Goal: Information Seeking & Learning: Understand process/instructions

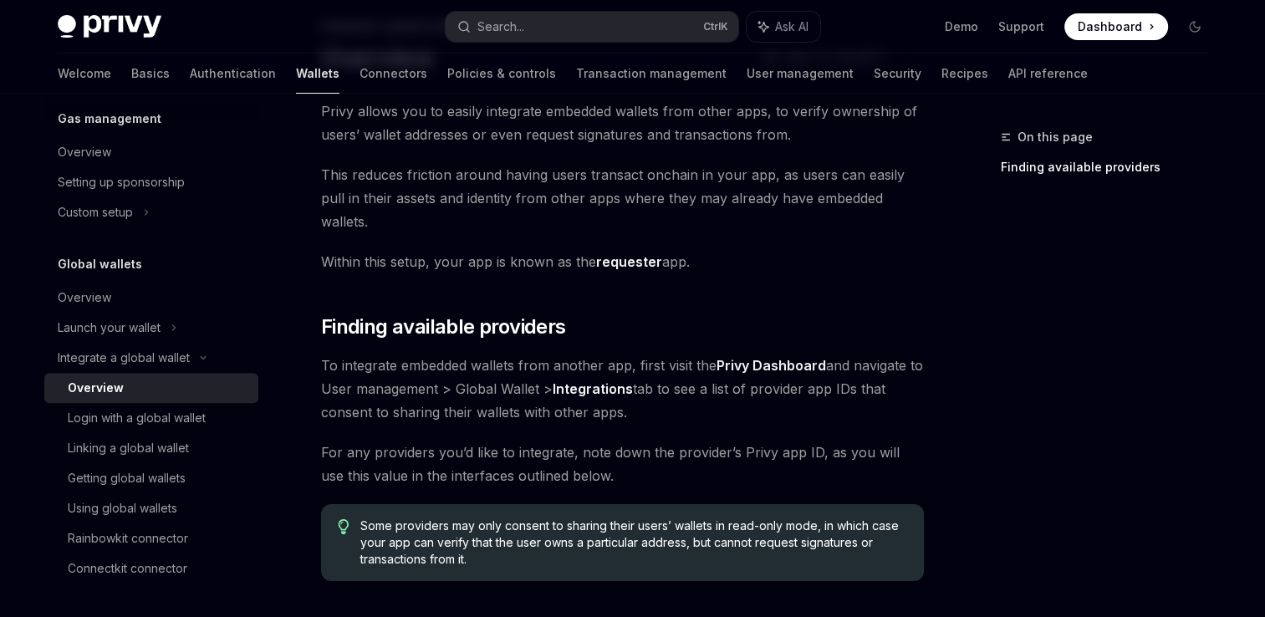
scroll to position [84, 0]
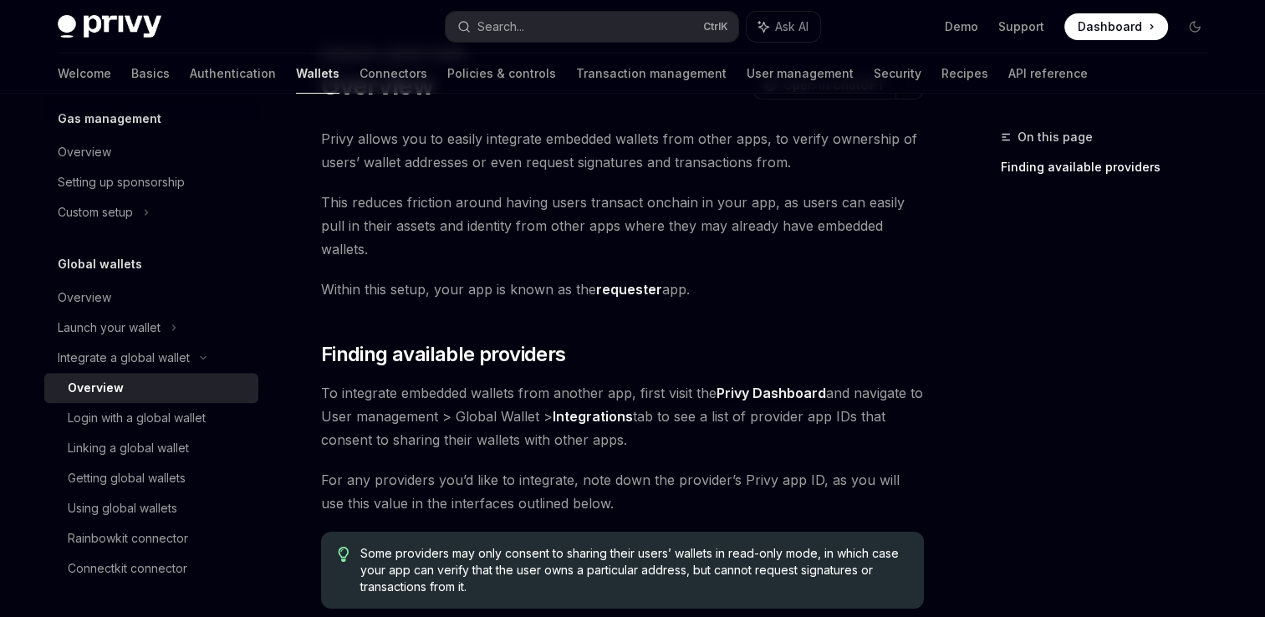
click at [760, 385] on strong "Privy Dashboard" at bounding box center [772, 393] width 110 height 17
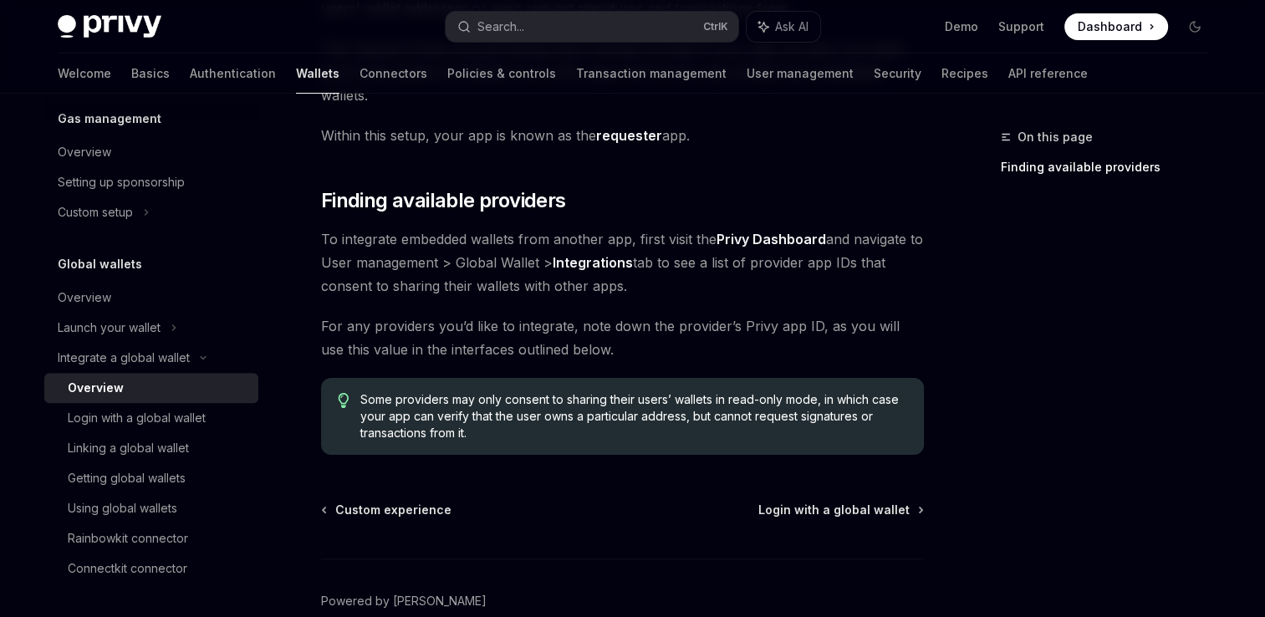
scroll to position [0, 0]
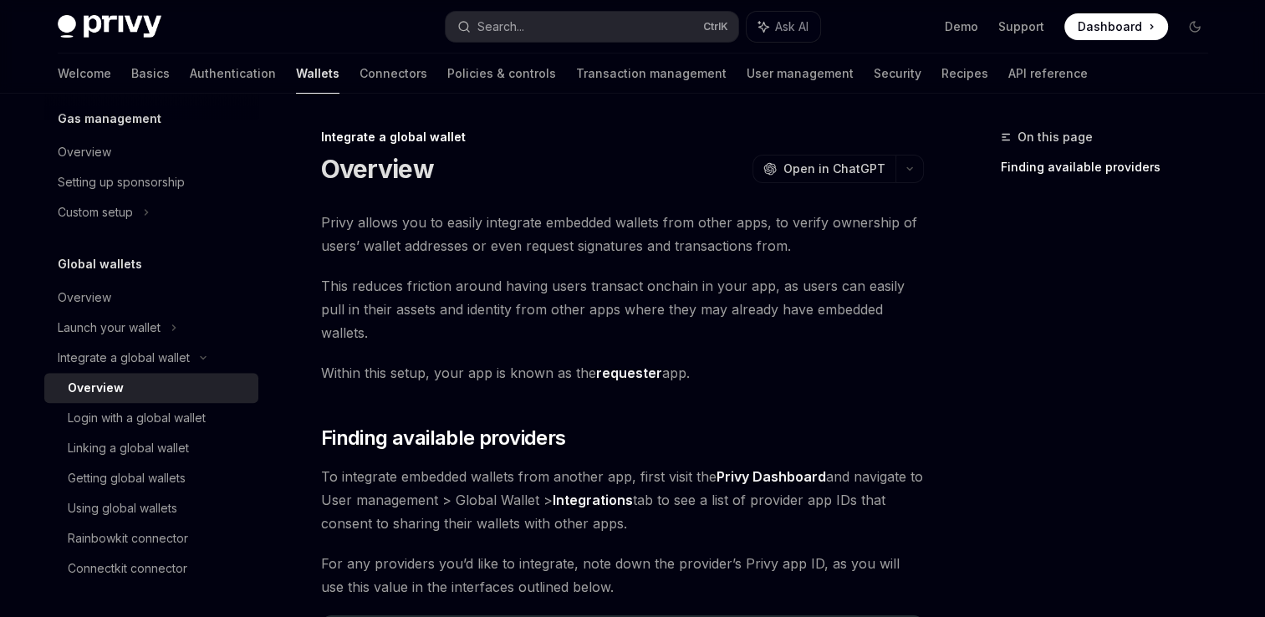
click at [626, 365] on strong "requester" at bounding box center [629, 373] width 66 height 17
click at [931, 424] on div "On this page Finding available providers Integrate a global wallet Overview Ope…" at bounding box center [633, 517] width 1178 height 847
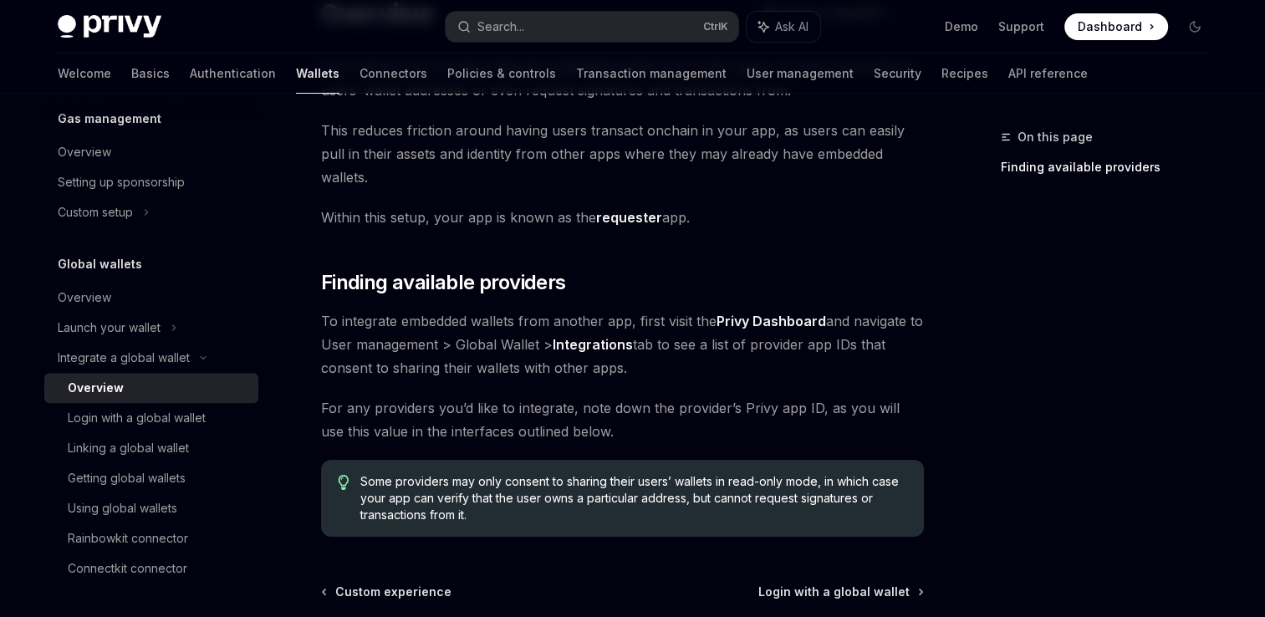
scroll to position [171, 0]
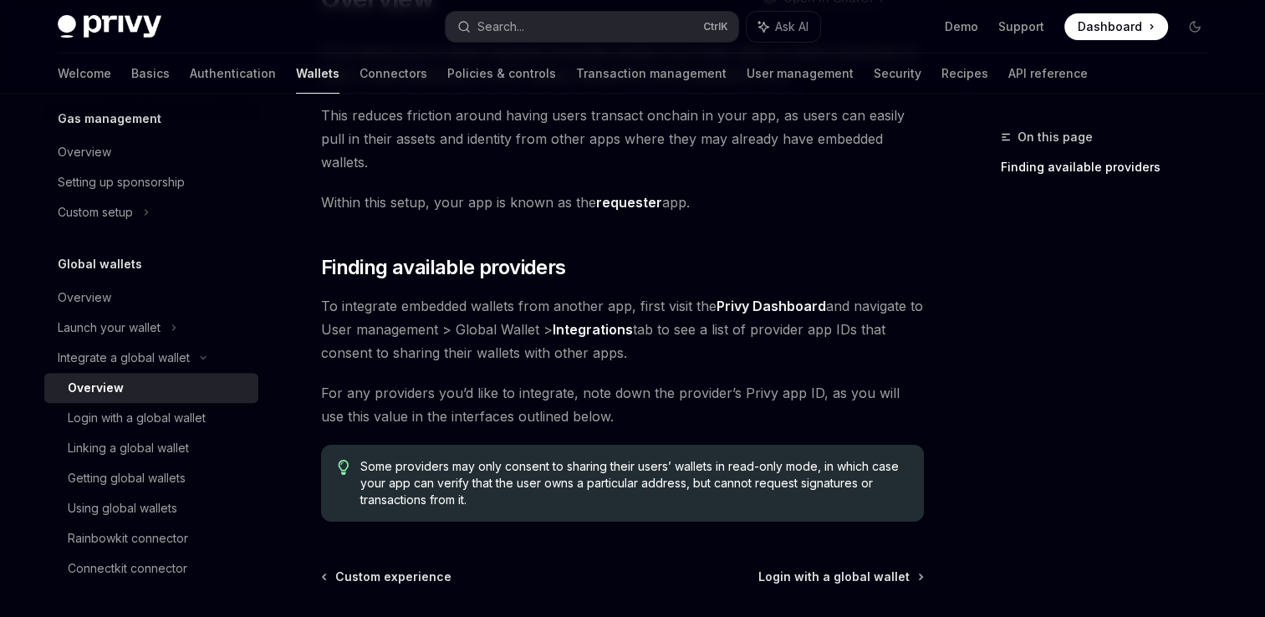
click at [799, 298] on strong "Privy Dashboard" at bounding box center [772, 306] width 110 height 17
click at [123, 298] on div "Overview" at bounding box center [153, 298] width 191 height 20
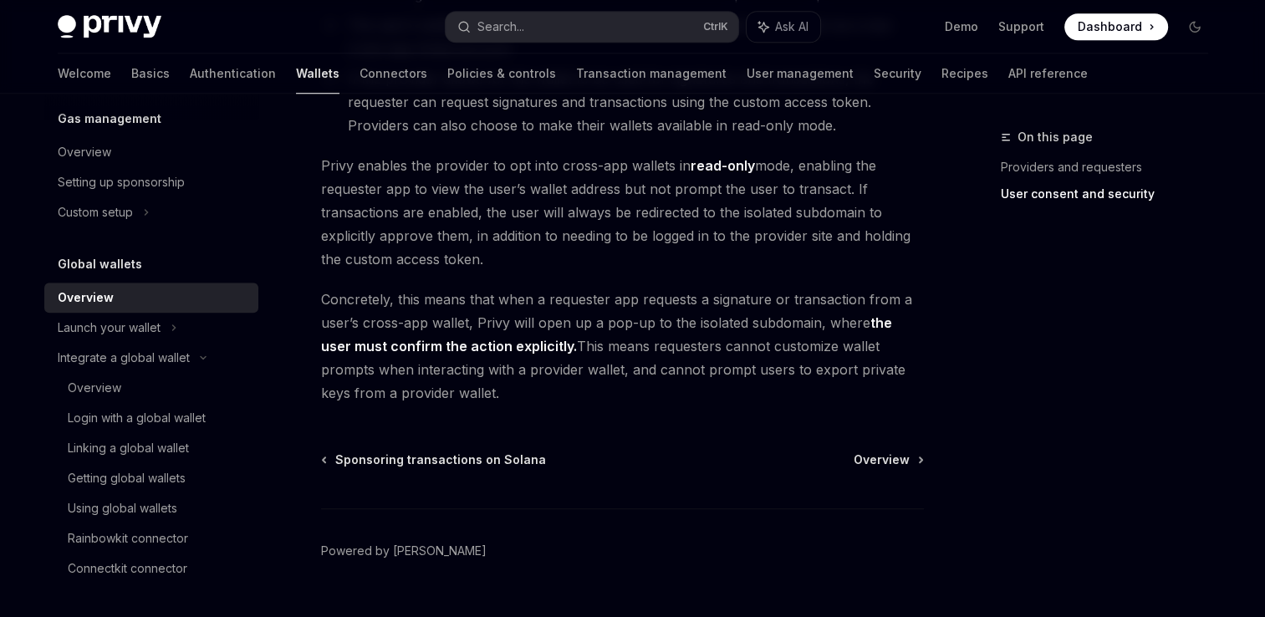
scroll to position [1467, 0]
click at [910, 464] on link "Overview" at bounding box center [888, 459] width 69 height 17
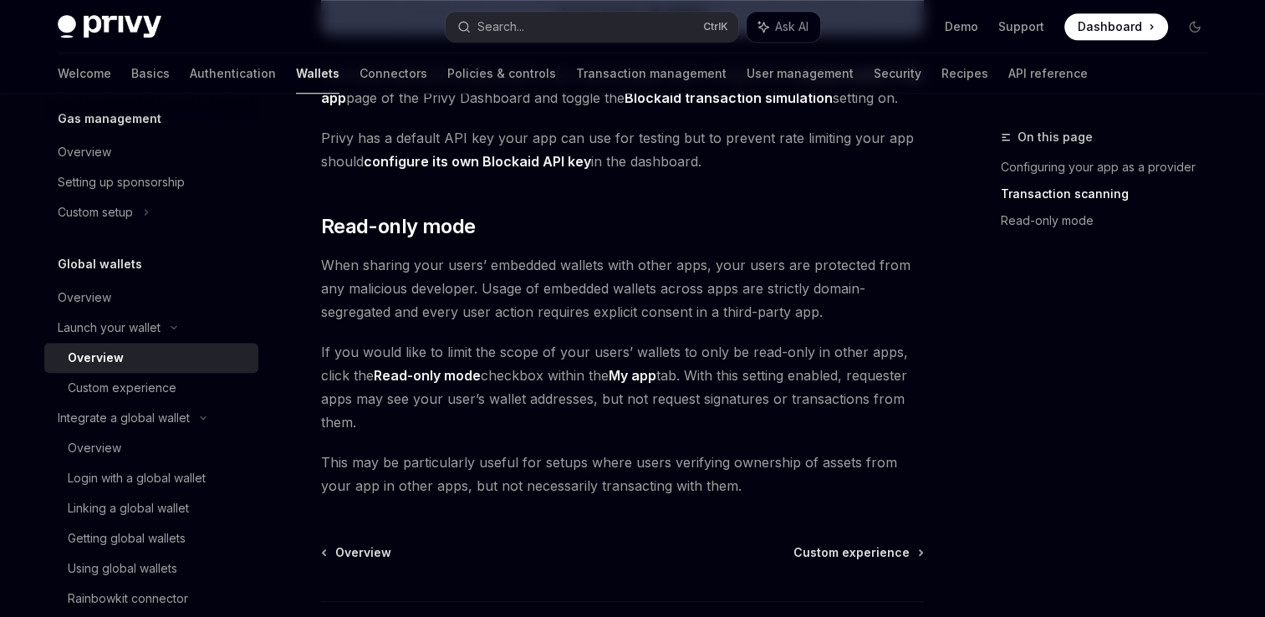
scroll to position [1437, 0]
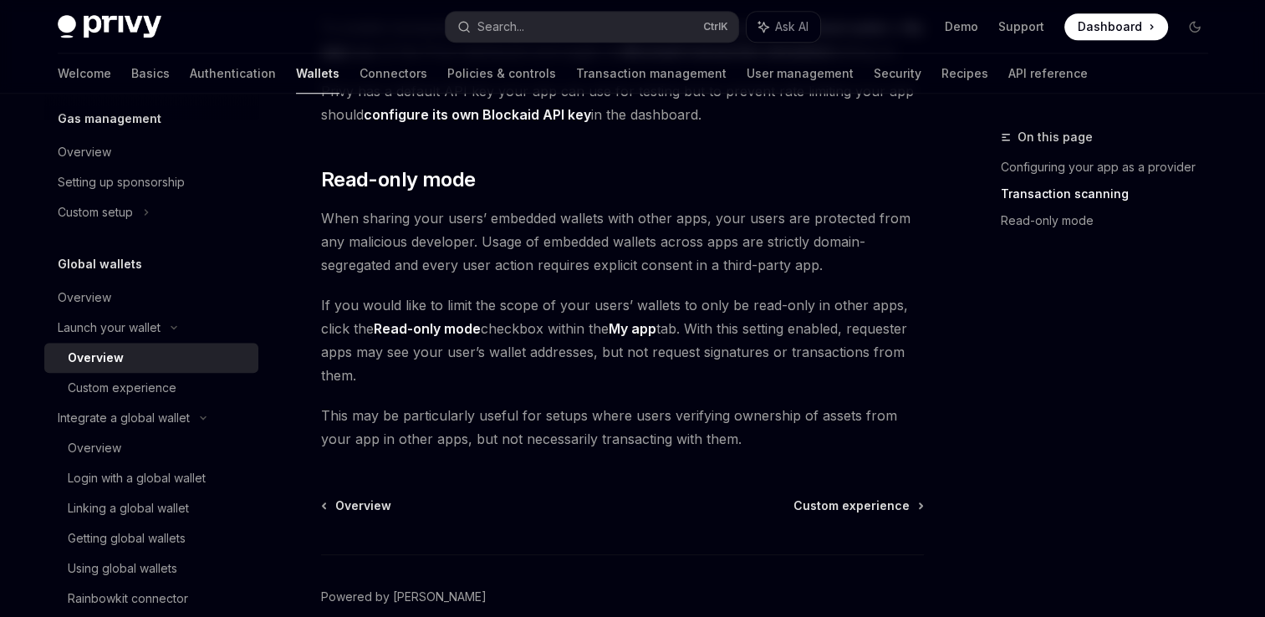
click at [884, 506] on span "Custom experience" at bounding box center [852, 506] width 116 height 17
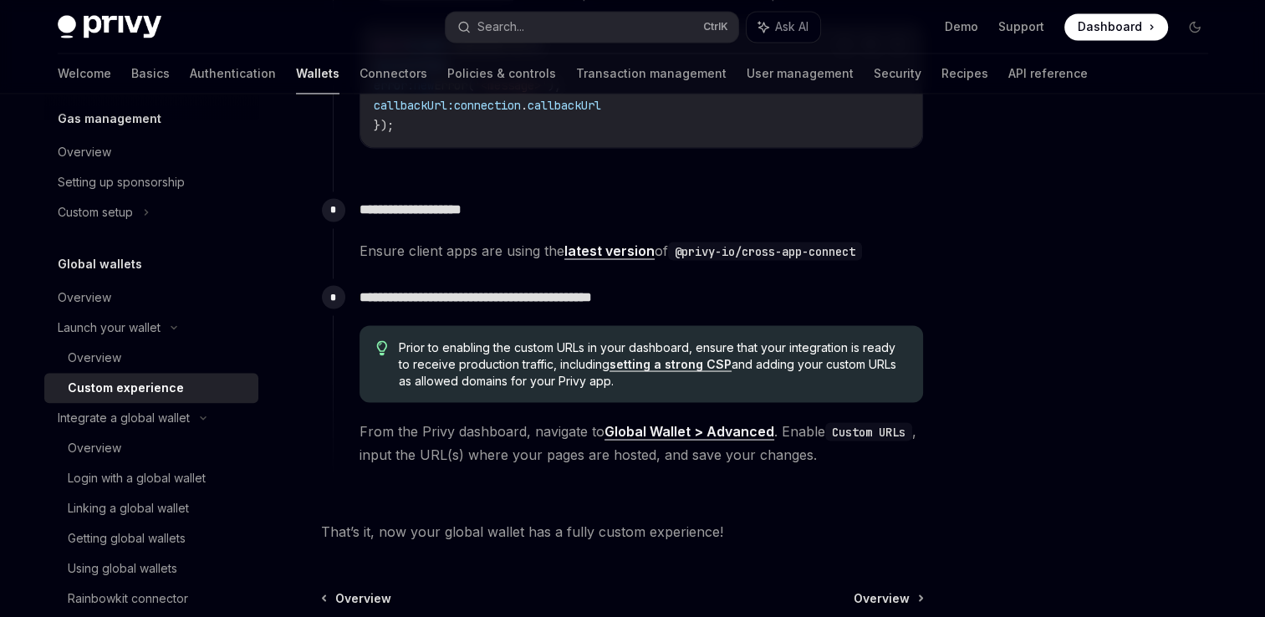
scroll to position [3078, 0]
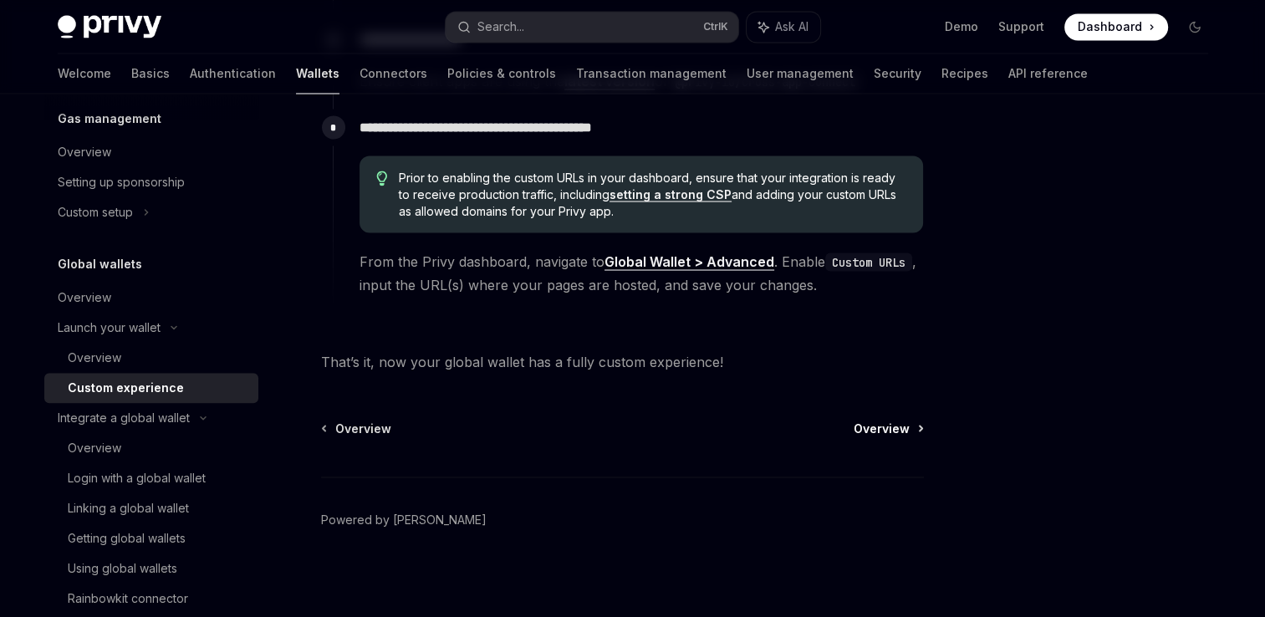
click at [877, 429] on span "Overview" at bounding box center [882, 428] width 56 height 17
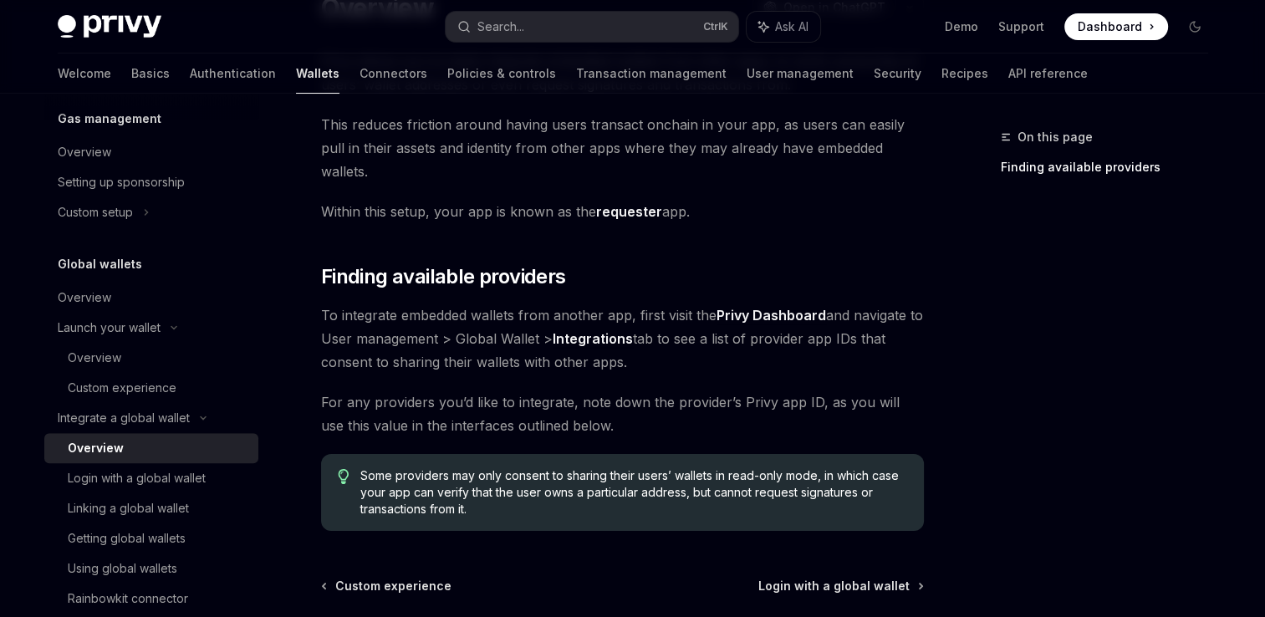
scroll to position [167, 0]
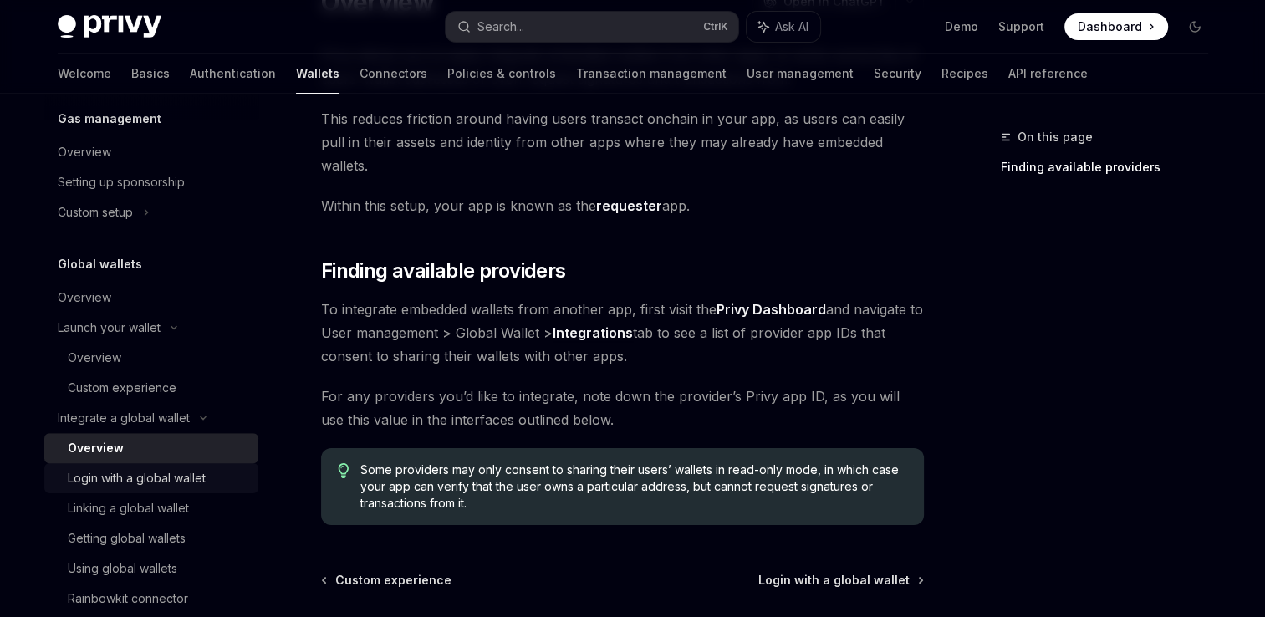
click at [157, 473] on div "Login with a global wallet" at bounding box center [137, 478] width 138 height 20
type textarea "*"
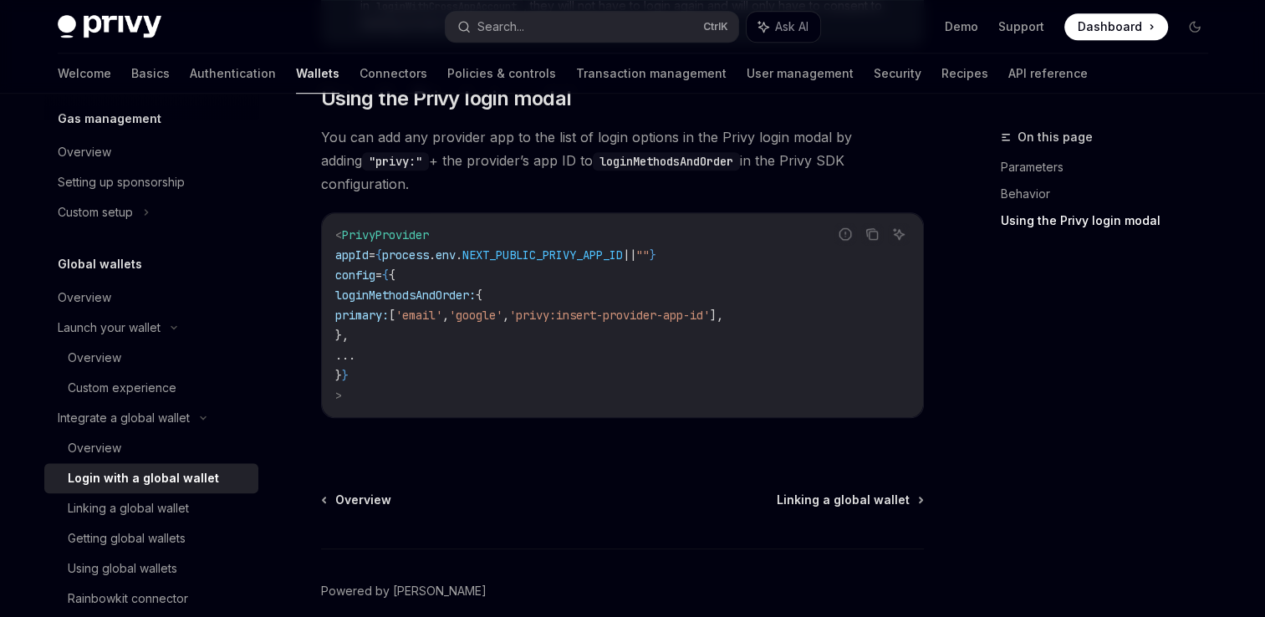
scroll to position [1255, 0]
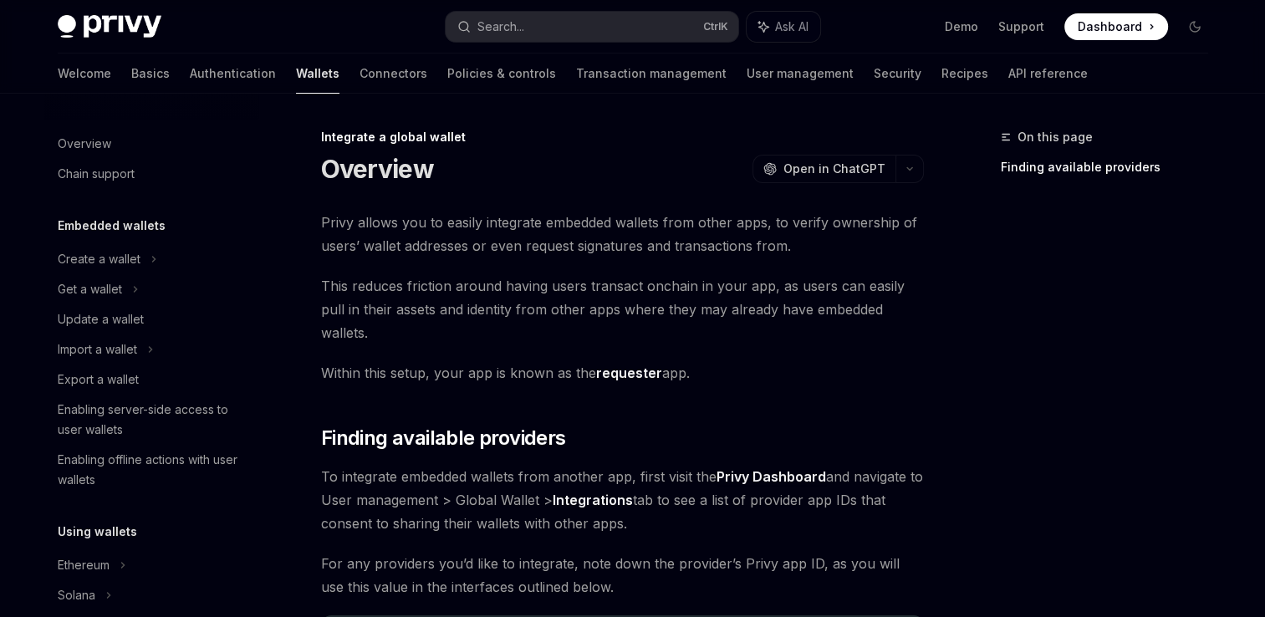
scroll to position [1030, 0]
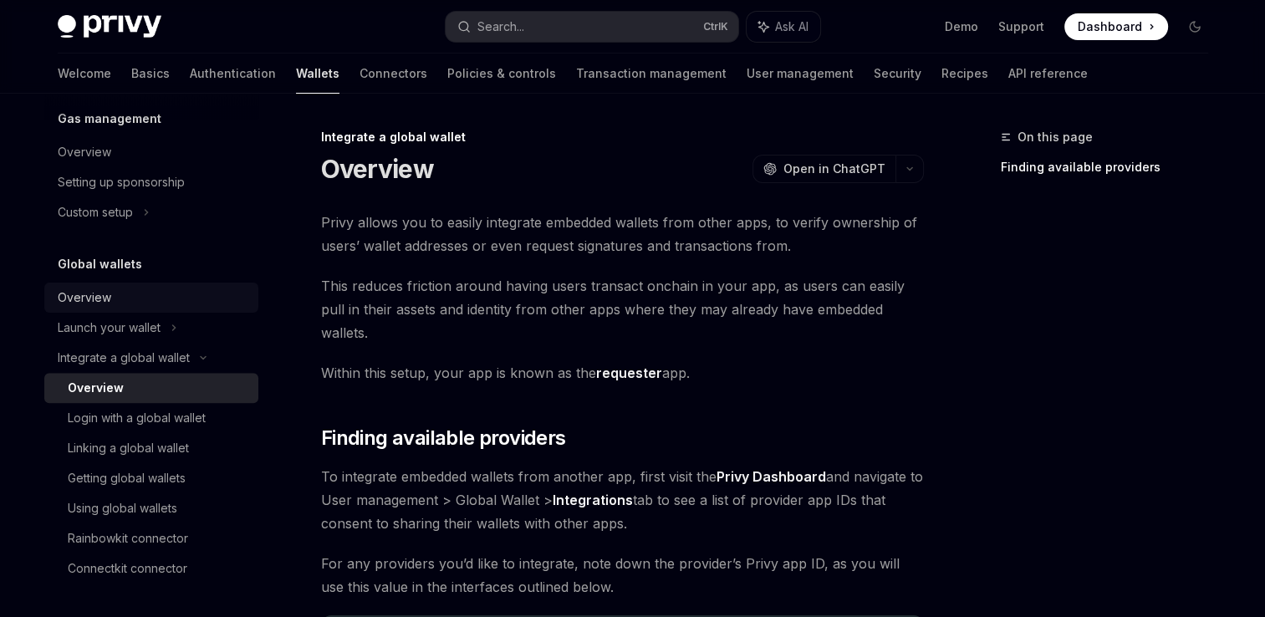
click at [117, 298] on div "Overview" at bounding box center [153, 298] width 191 height 20
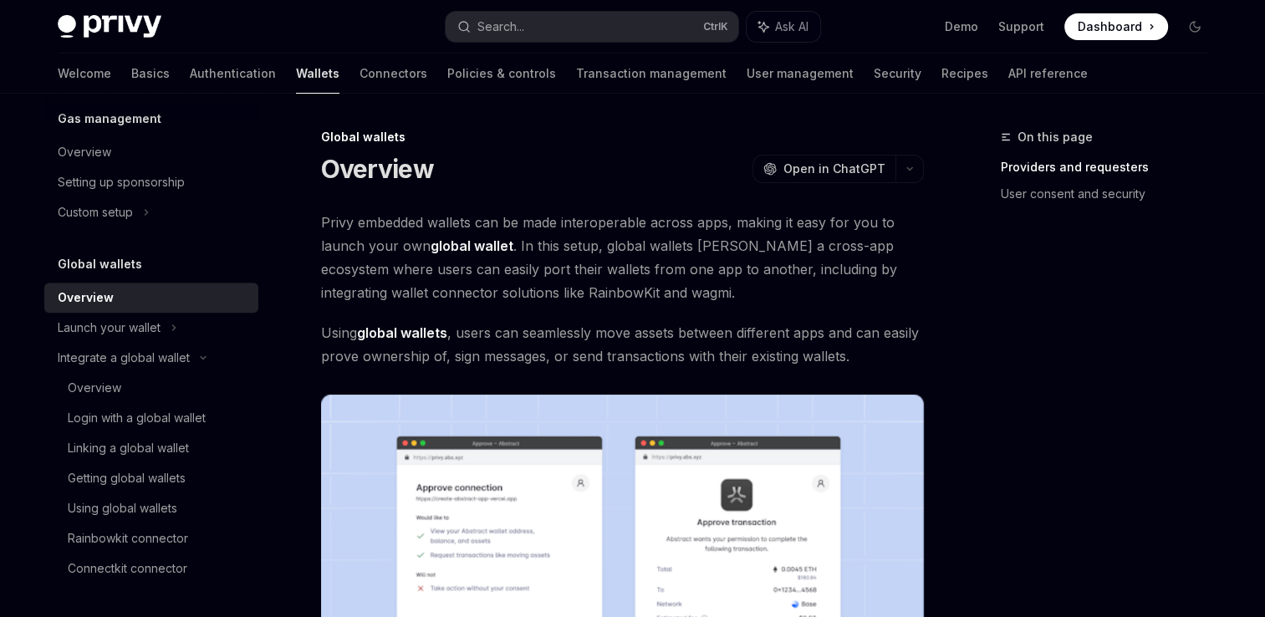
click at [117, 263] on h5 "Global wallets" at bounding box center [100, 264] width 84 height 20
click at [525, 173] on div "Overview OpenAI Open in ChatGPT" at bounding box center [622, 169] width 603 height 30
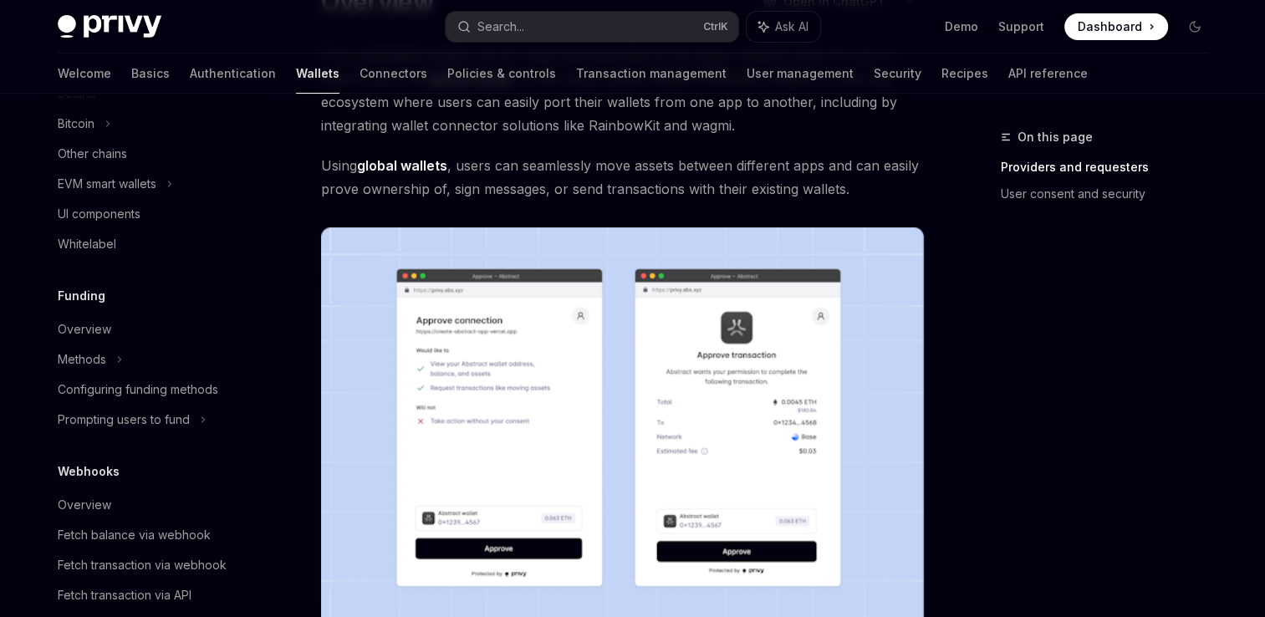
scroll to position [1030, 0]
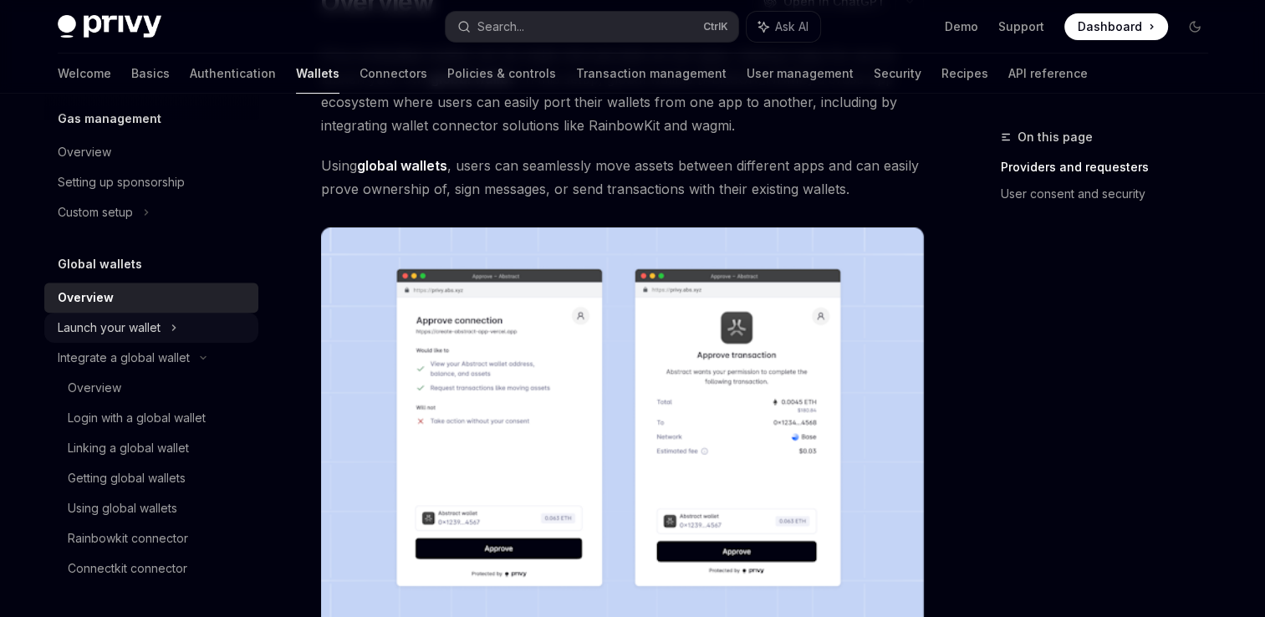
click at [143, 331] on div "Launch your wallet" at bounding box center [109, 328] width 103 height 20
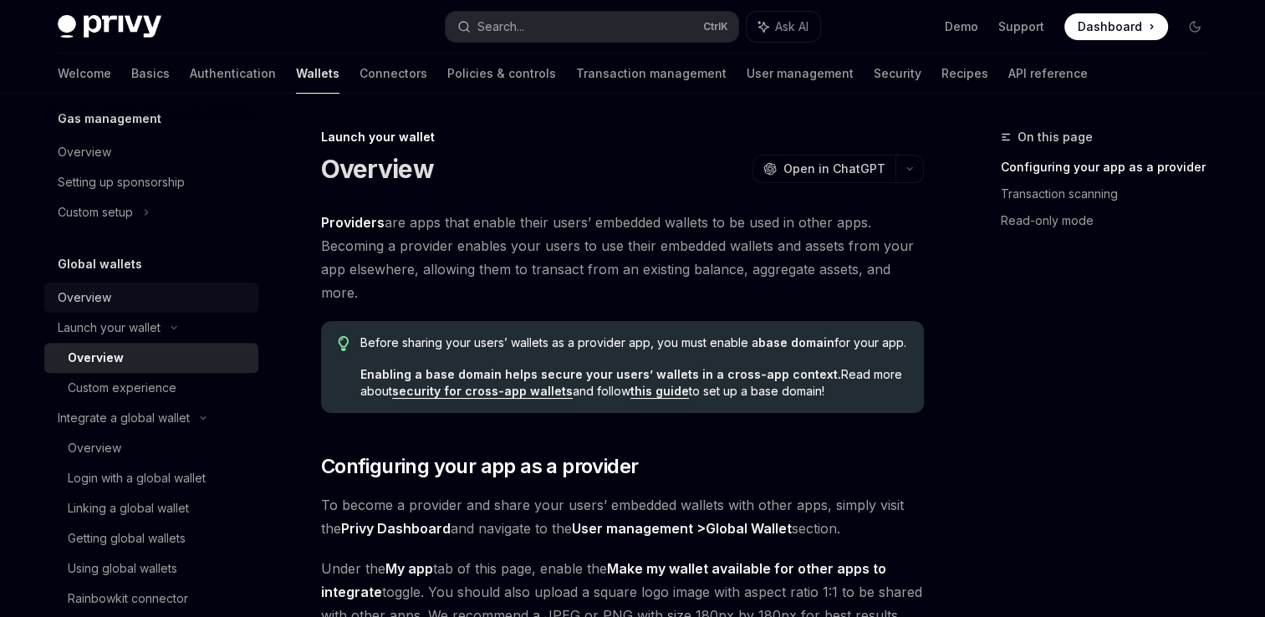
click at [130, 299] on div "Overview" at bounding box center [153, 298] width 191 height 20
type textarea "*"
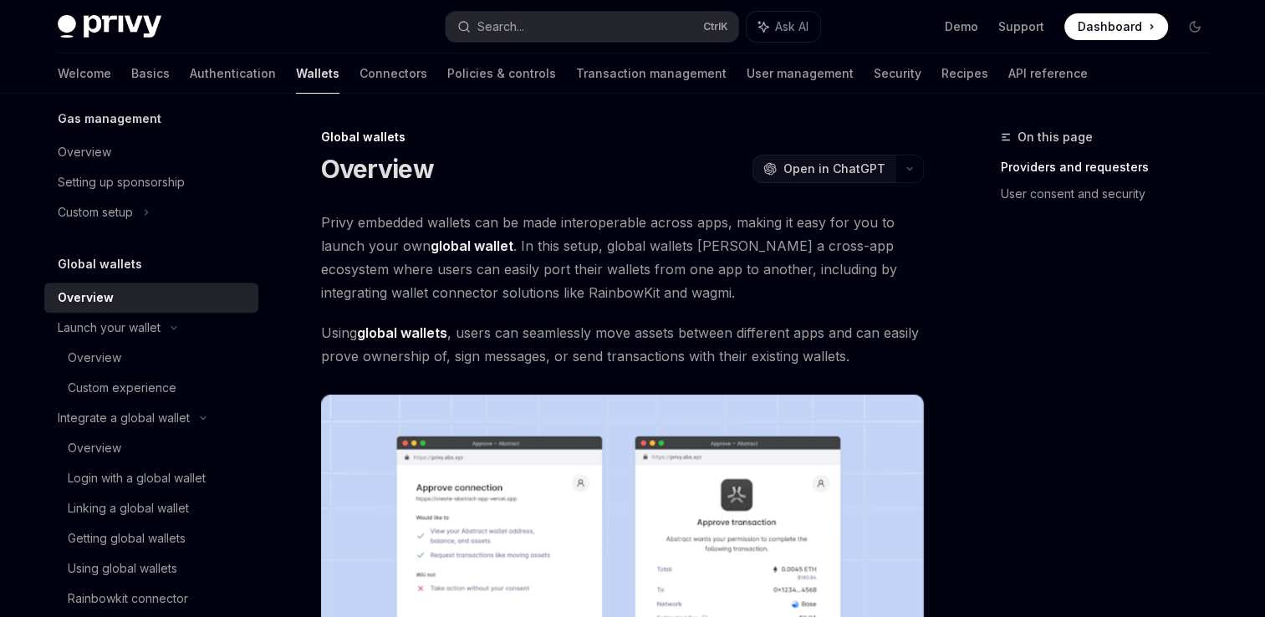
click at [850, 171] on span "Open in ChatGPT" at bounding box center [835, 169] width 102 height 17
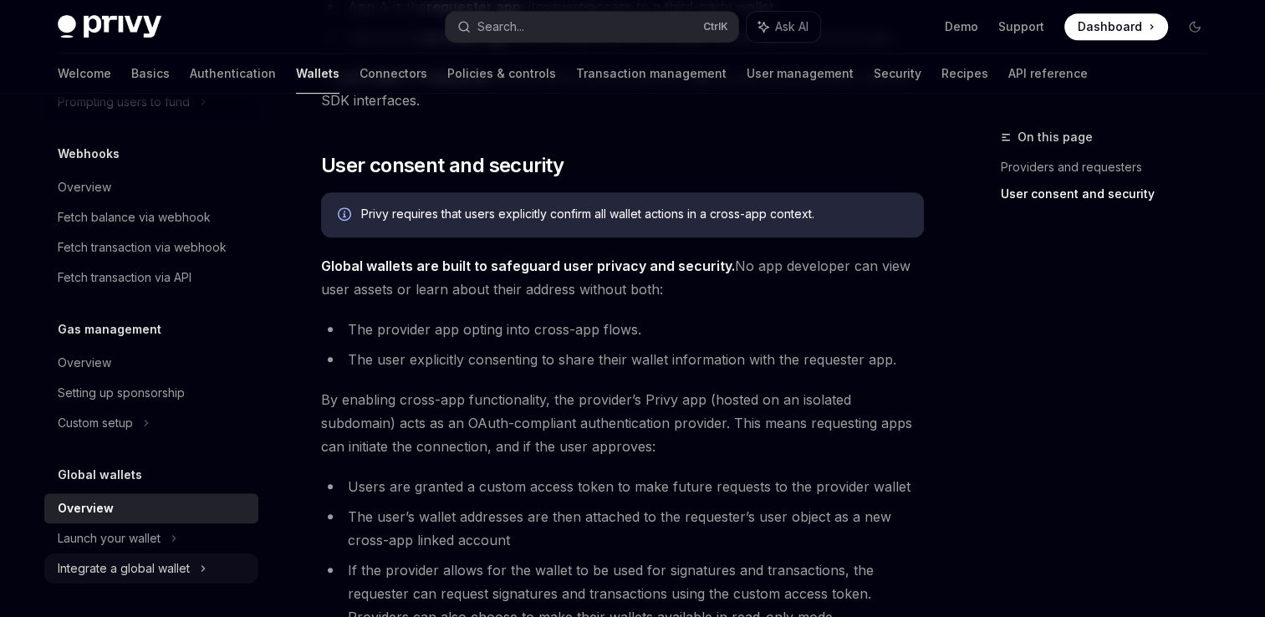
scroll to position [1004, 0]
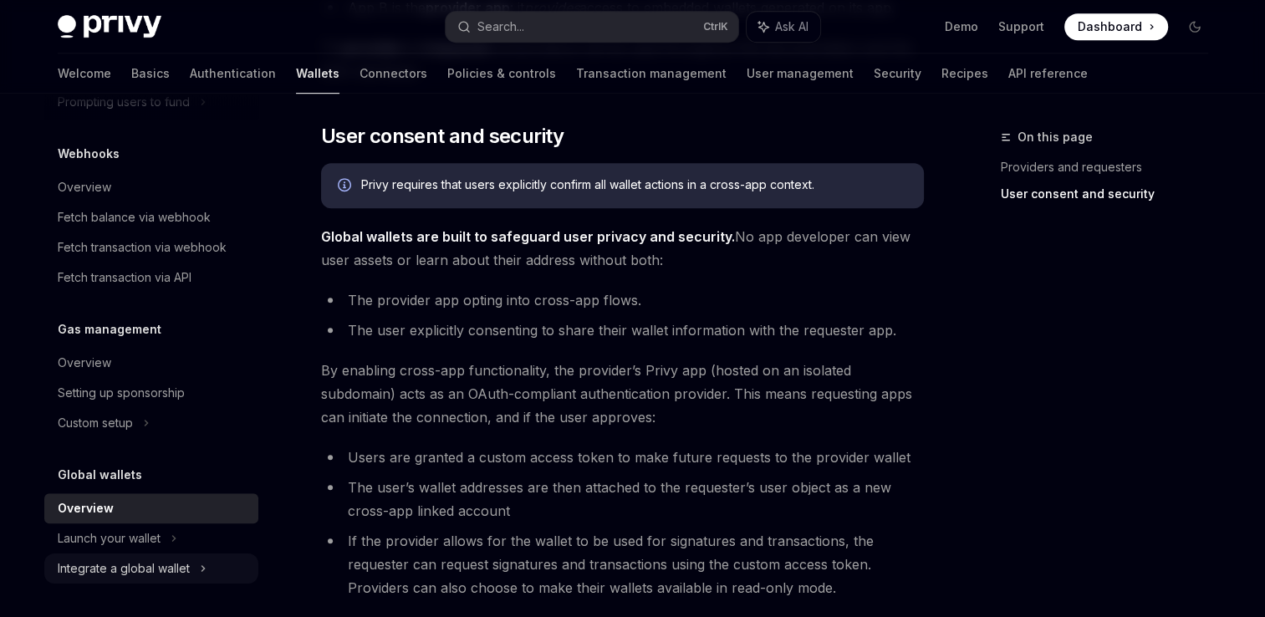
click at [177, 570] on div "Integrate a global wallet" at bounding box center [124, 569] width 132 height 20
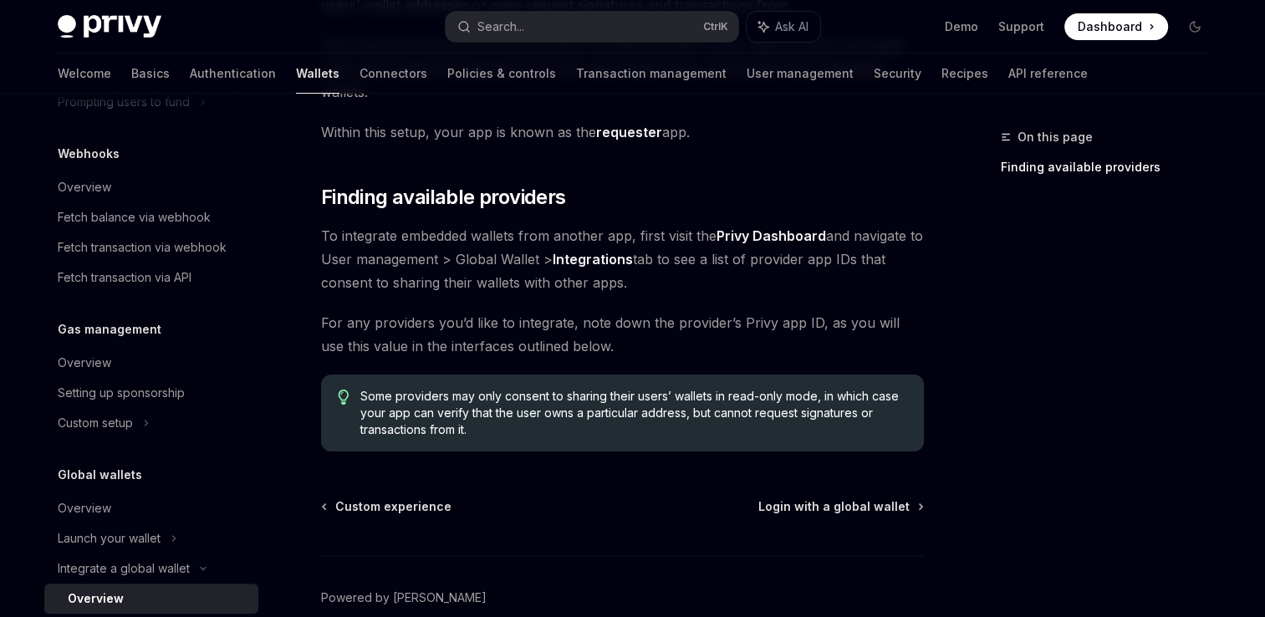
scroll to position [251, 0]
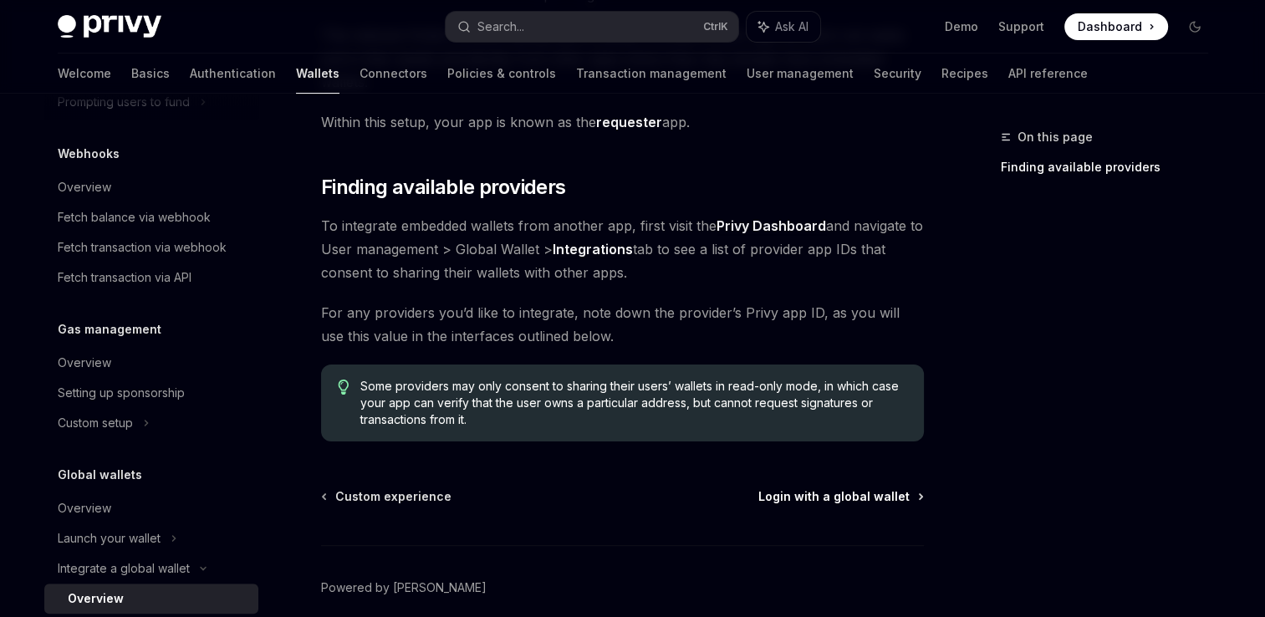
click at [863, 488] on span "Login with a global wallet" at bounding box center [834, 496] width 151 height 17
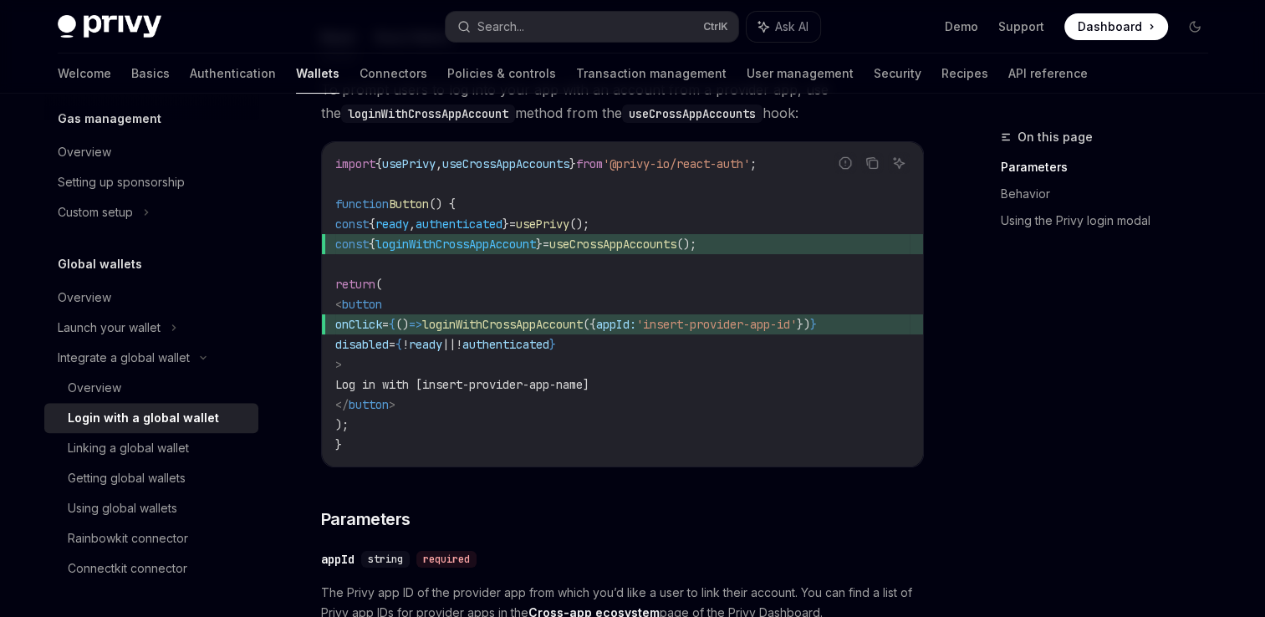
scroll to position [167, 0]
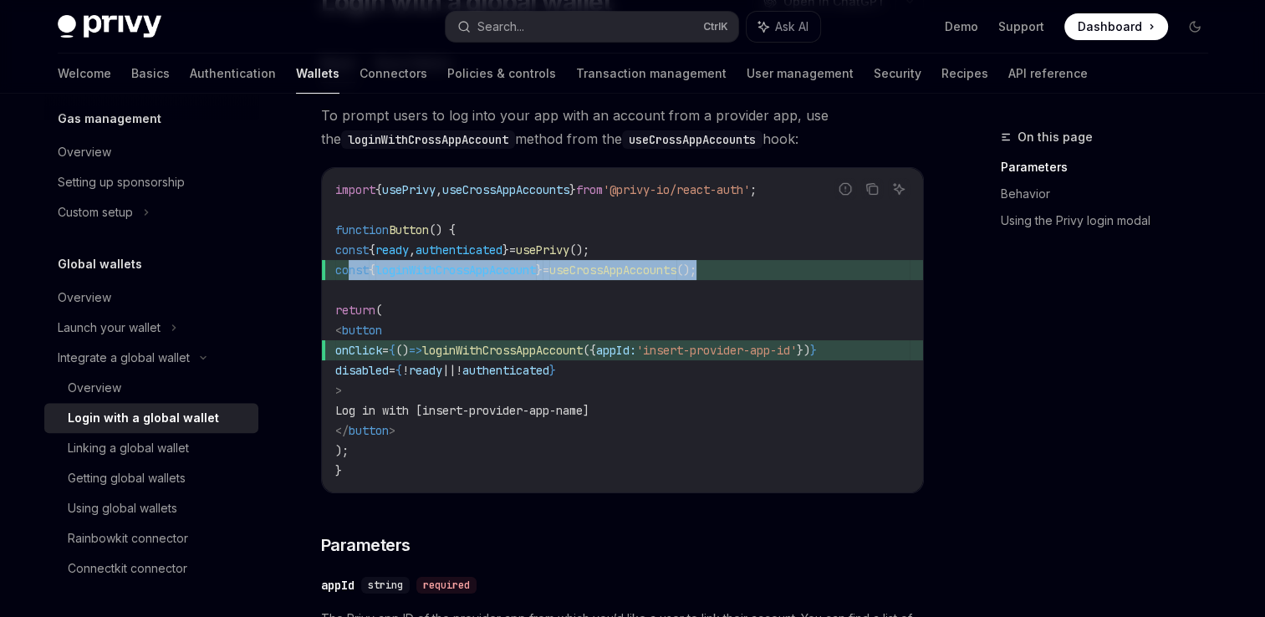
drag, startPoint x: 763, startPoint y: 263, endPoint x: 348, endPoint y: 274, distance: 415.0
click at [348, 274] on span "const { loginWithCrossAppAccount } = useCrossAppAccounts ();" at bounding box center [622, 270] width 575 height 20
copy span "const { loginWithCrossAppAccount } = useCrossAppAccounts ();"
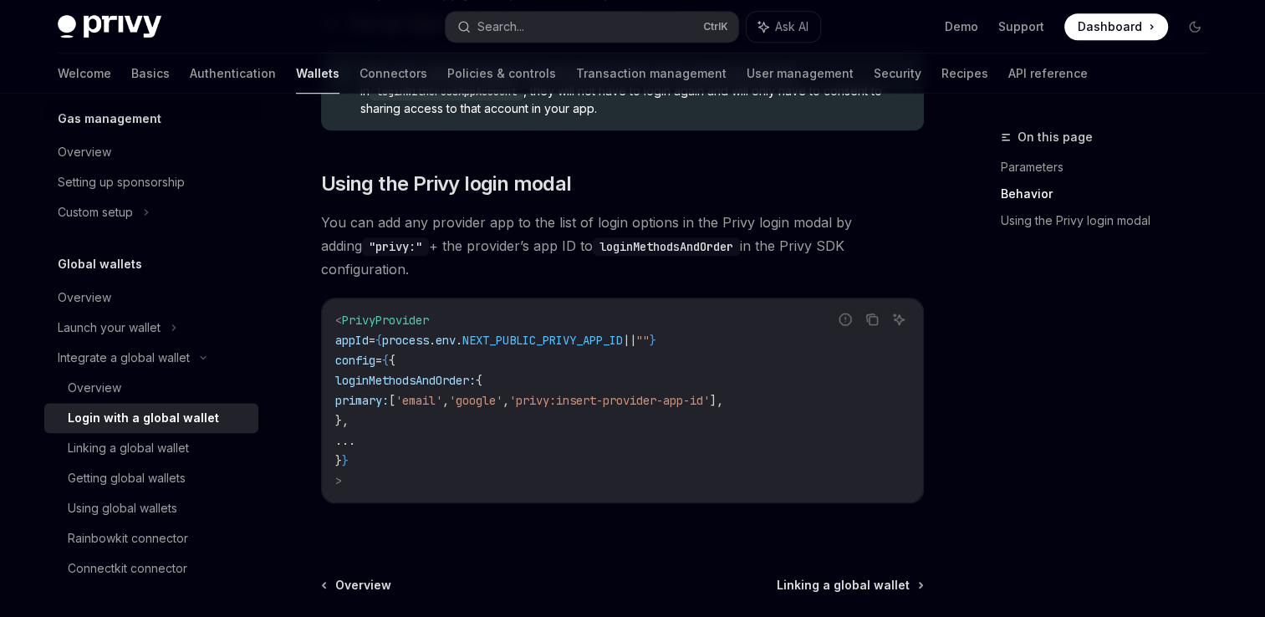
scroll to position [1171, 0]
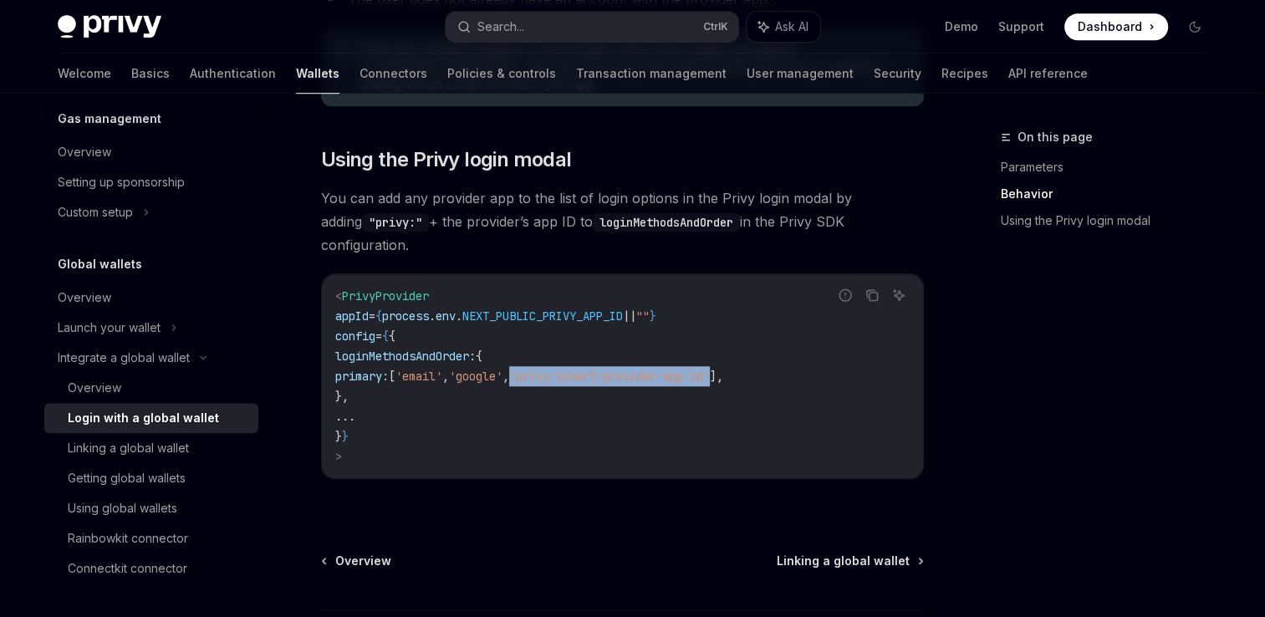
drag, startPoint x: 596, startPoint y: 355, endPoint x: 803, endPoint y: 362, distance: 207.5
click at [710, 369] on span "'privy:insert-provider-app-id'" at bounding box center [609, 376] width 201 height 15
copy span "'privy:insert-provider-app-id'"
click at [710, 369] on span "'privy:insert-provider-app-id'" at bounding box center [609, 376] width 201 height 15
drag, startPoint x: 392, startPoint y: 381, endPoint x: 377, endPoint y: 343, distance: 40.5
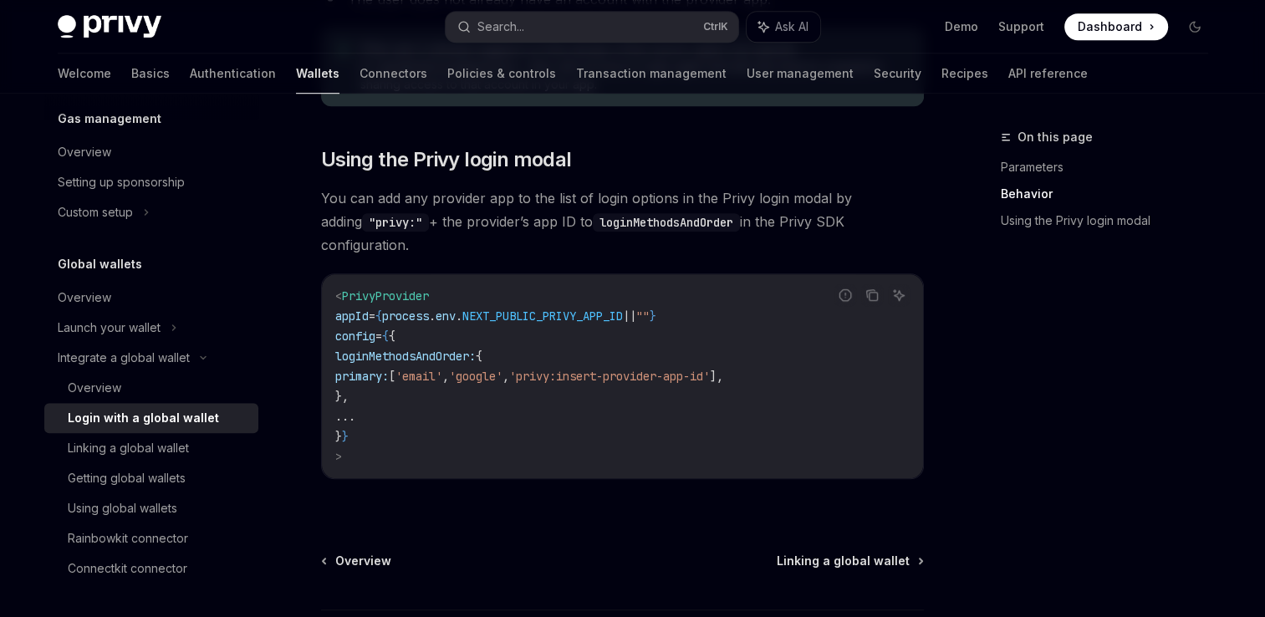
click at [377, 343] on code "< PrivyProvider appId = { process . env . NEXT_PUBLIC_PRIVY_APP_ID || "" } conf…" at bounding box center [622, 376] width 575 height 181
copy code "loginMethodsAndOrder: { primary: [ 'email' , 'google' , 'privy:insert-provider-…"
click at [873, 345] on code "< PrivyProvider appId = { process . env . NEXT_PUBLIC_PRIVY_APP_ID || "" } conf…" at bounding box center [622, 376] width 575 height 181
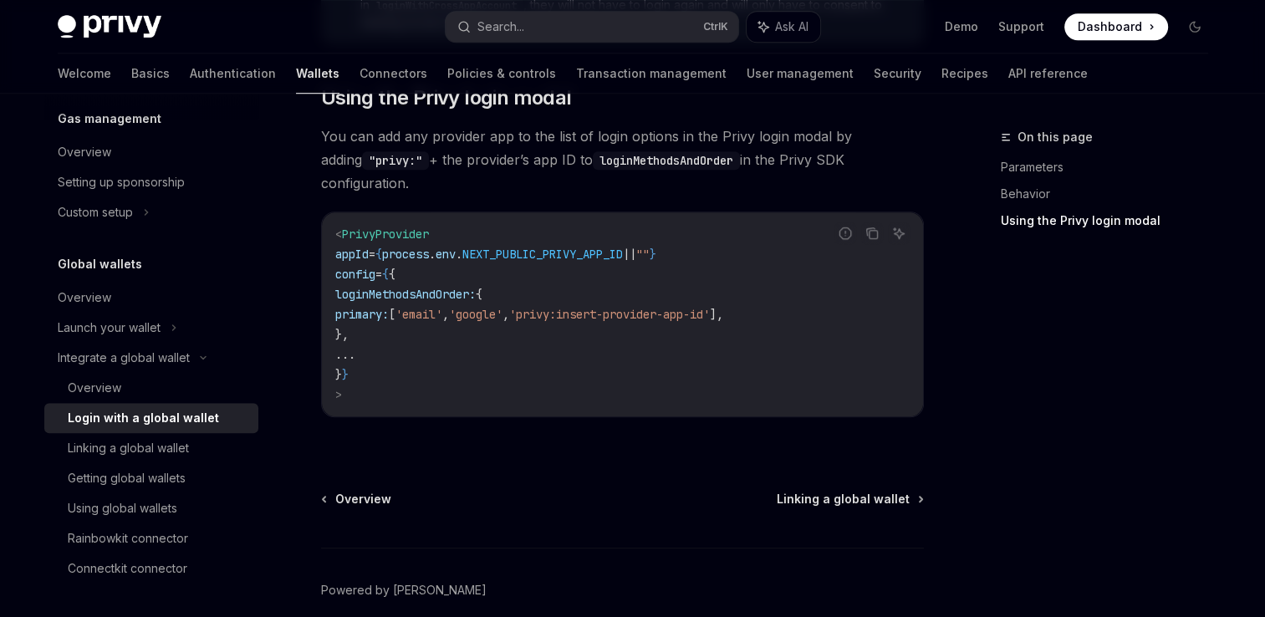
scroll to position [1289, 0]
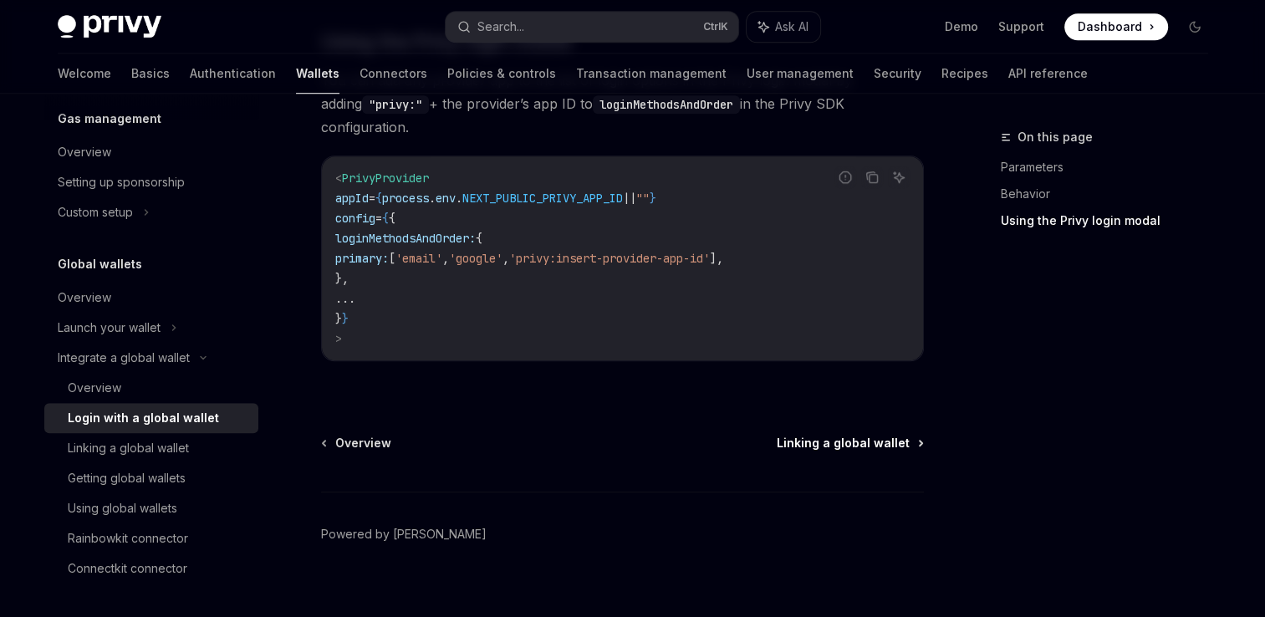
click at [856, 435] on span "Linking a global wallet" at bounding box center [843, 443] width 133 height 17
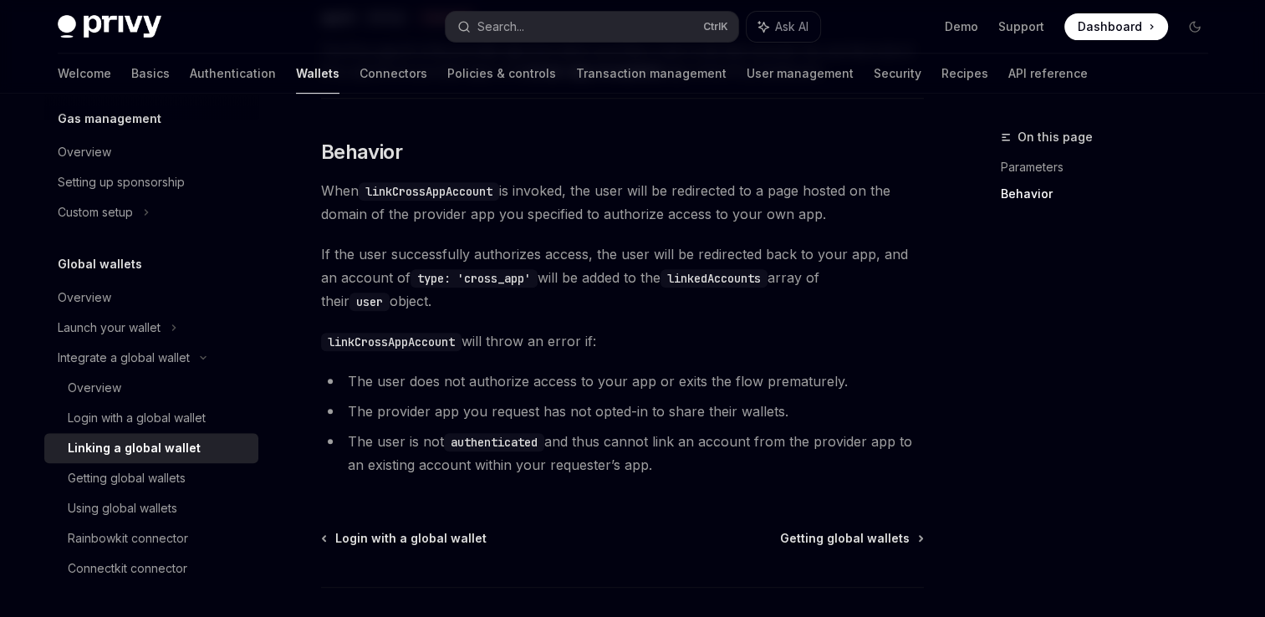
scroll to position [855, 0]
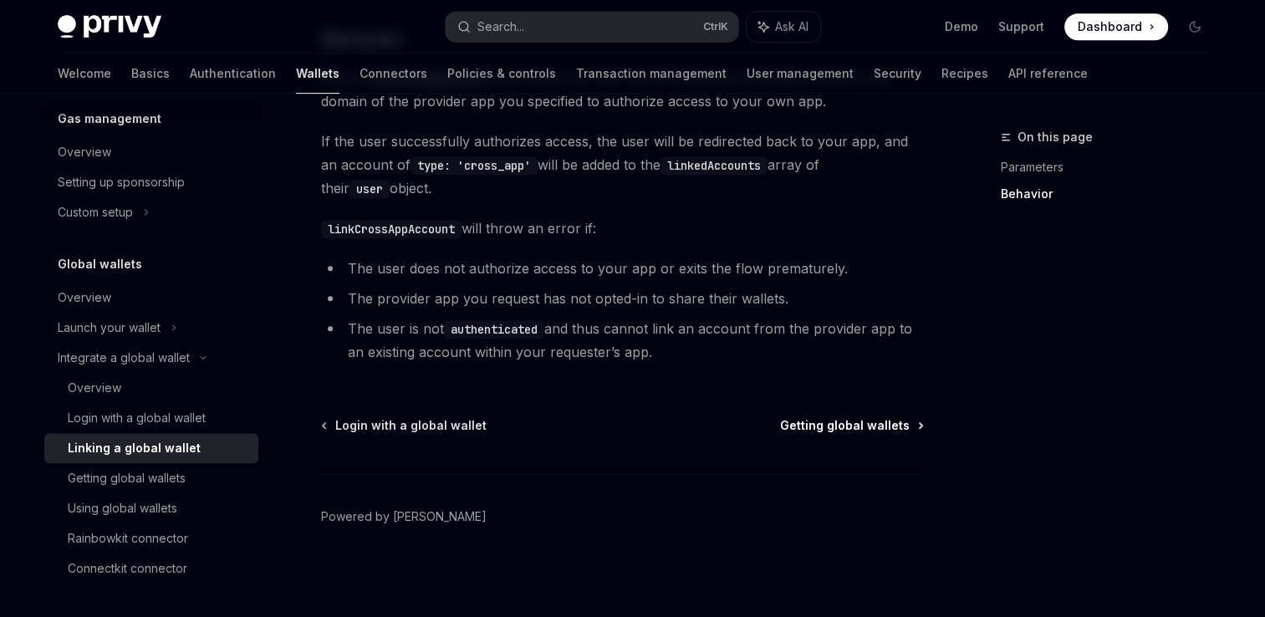
click at [885, 422] on span "Getting global wallets" at bounding box center [845, 425] width 130 height 17
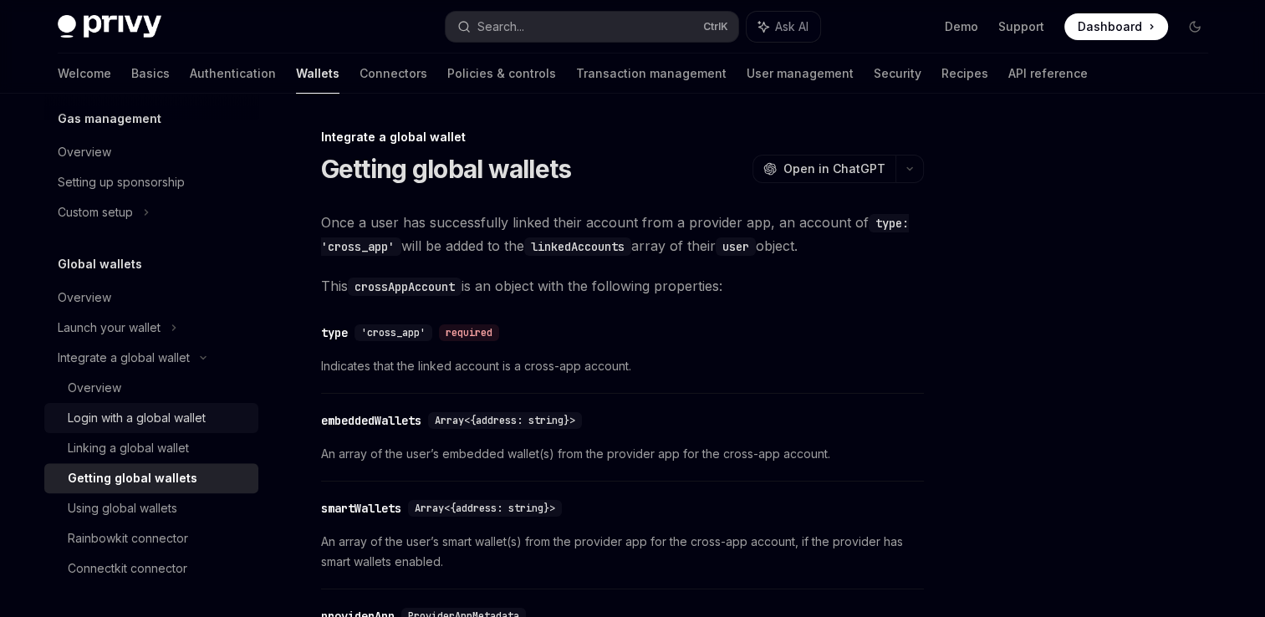
click at [153, 423] on div "Login with a global wallet" at bounding box center [137, 418] width 138 height 20
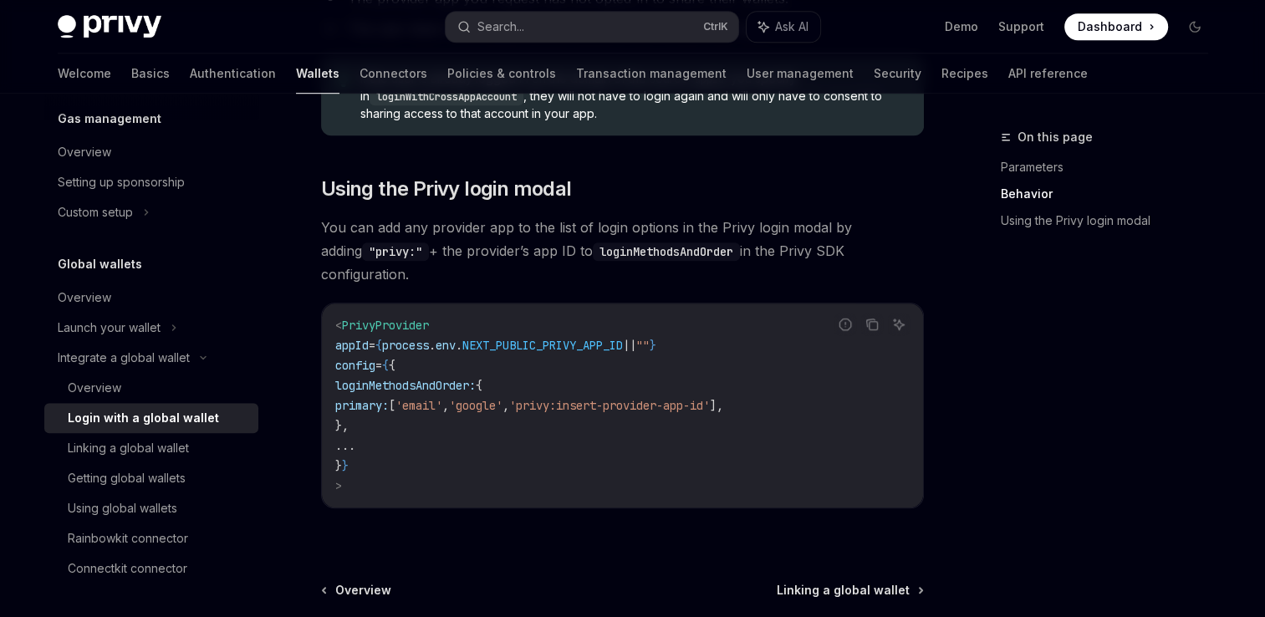
scroll to position [1171, 0]
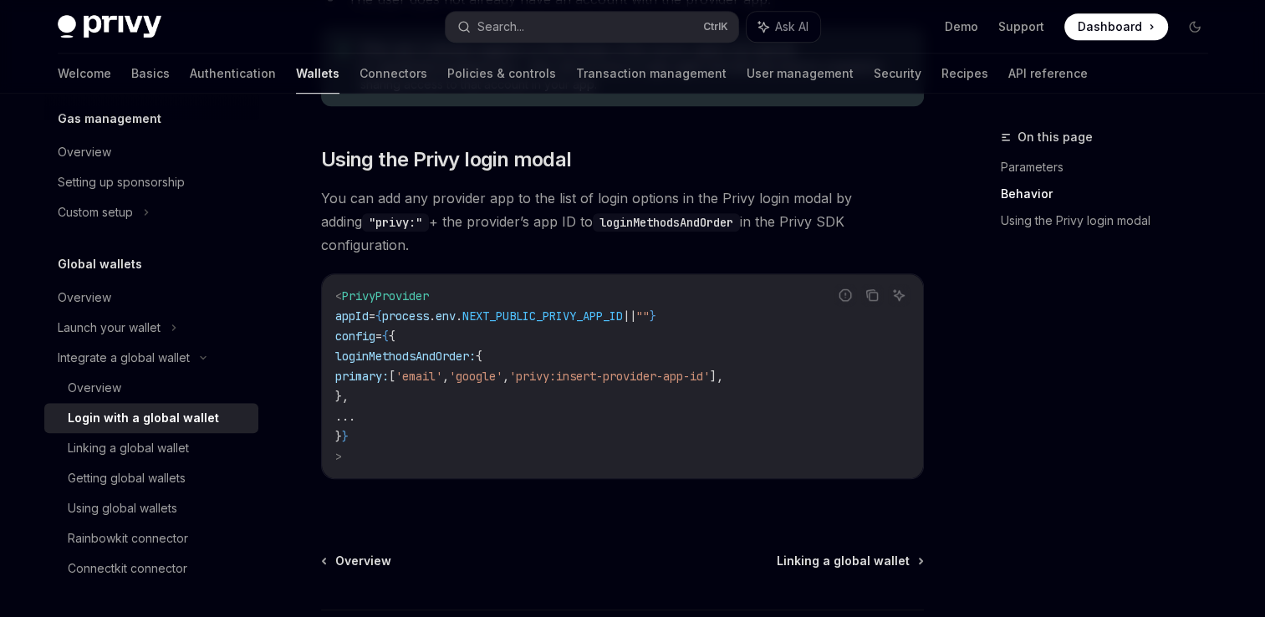
click at [1144, 33] on span at bounding box center [1117, 26] width 104 height 27
click at [511, 317] on code "< PrivyProvider appId = { process . env . NEXT_PUBLIC_PRIVY_APP_ID || "" } conf…" at bounding box center [622, 376] width 575 height 181
click at [436, 309] on span "." at bounding box center [432, 316] width 7 height 15
click at [403, 289] on span "PrivyProvider" at bounding box center [385, 296] width 87 height 15
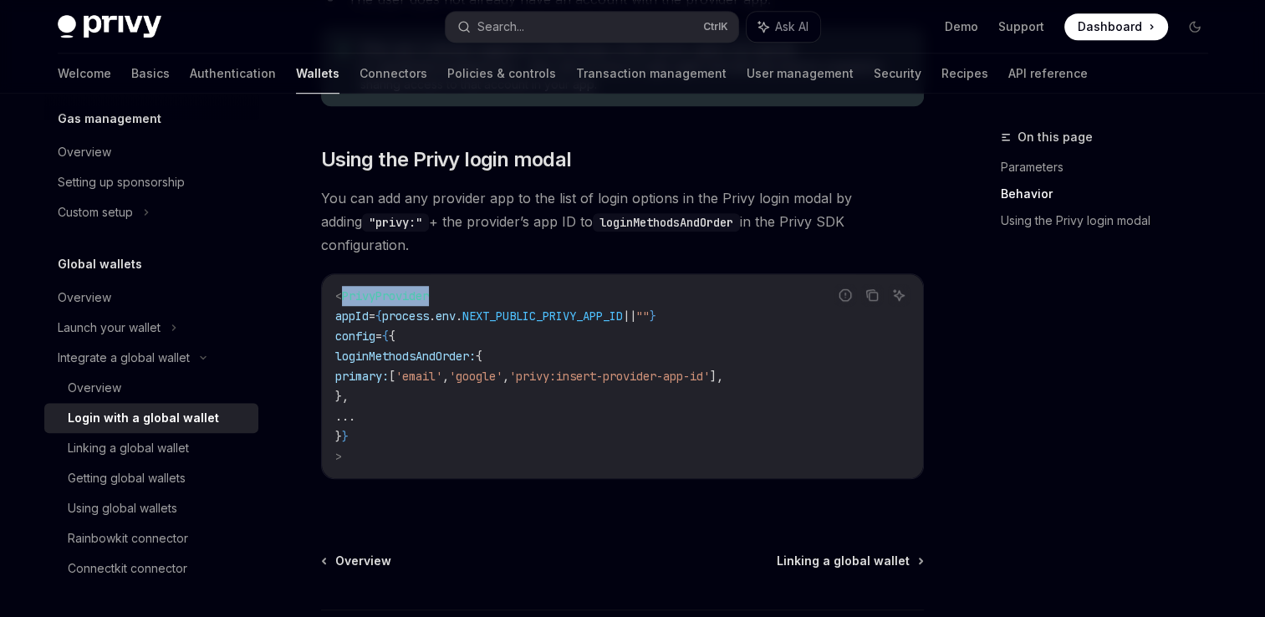
click at [403, 289] on span "PrivyProvider" at bounding box center [385, 296] width 87 height 15
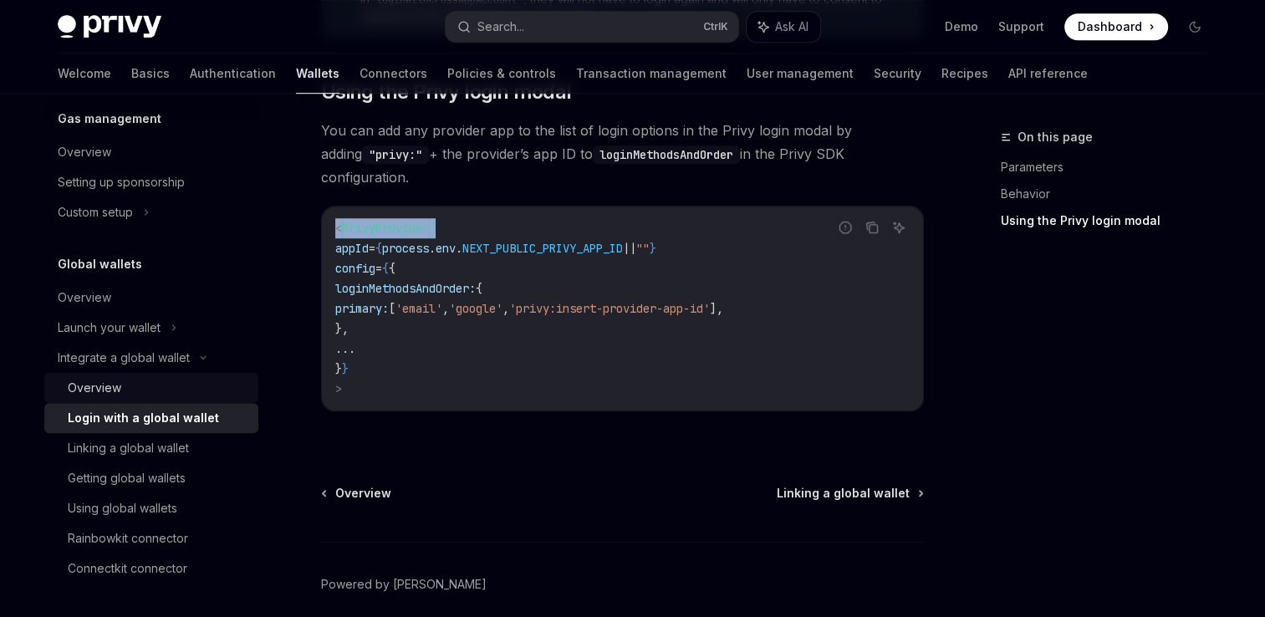
scroll to position [1289, 0]
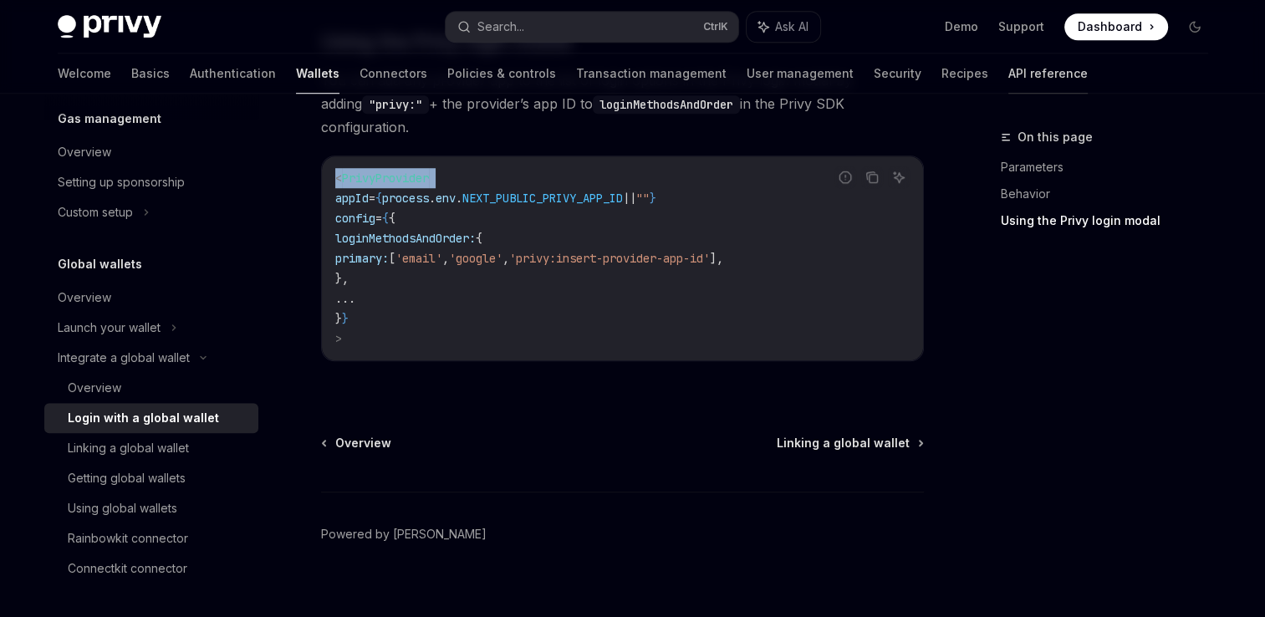
click at [1009, 78] on link "API reference" at bounding box center [1048, 74] width 79 height 40
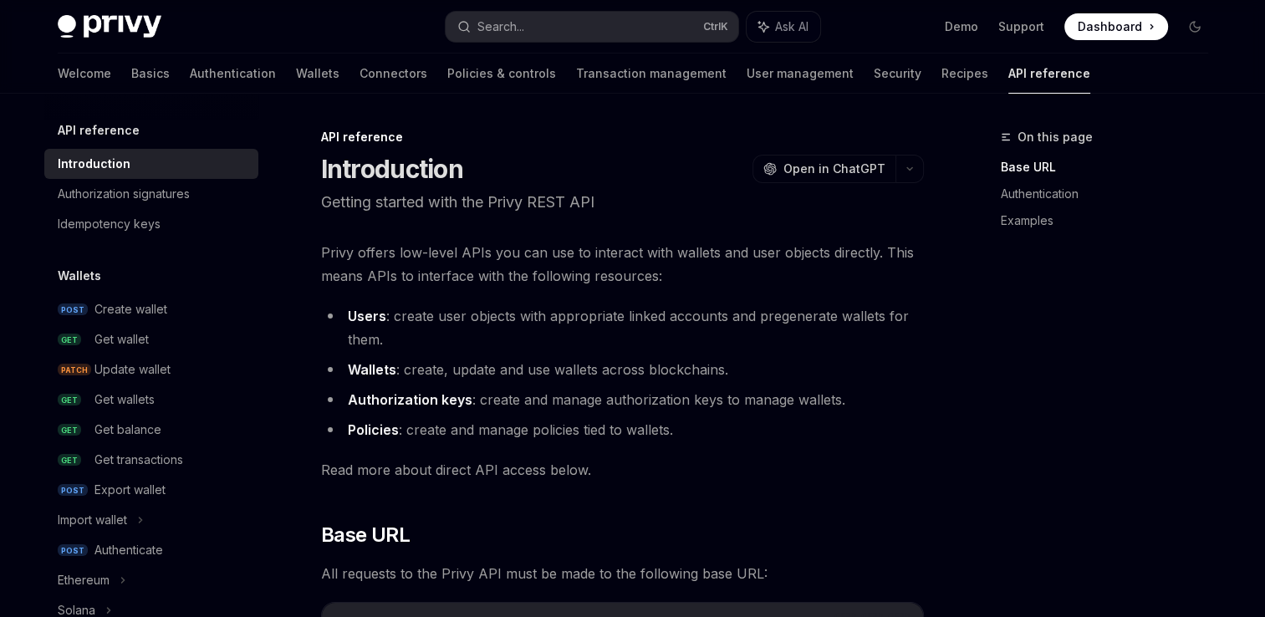
type textarea "*"
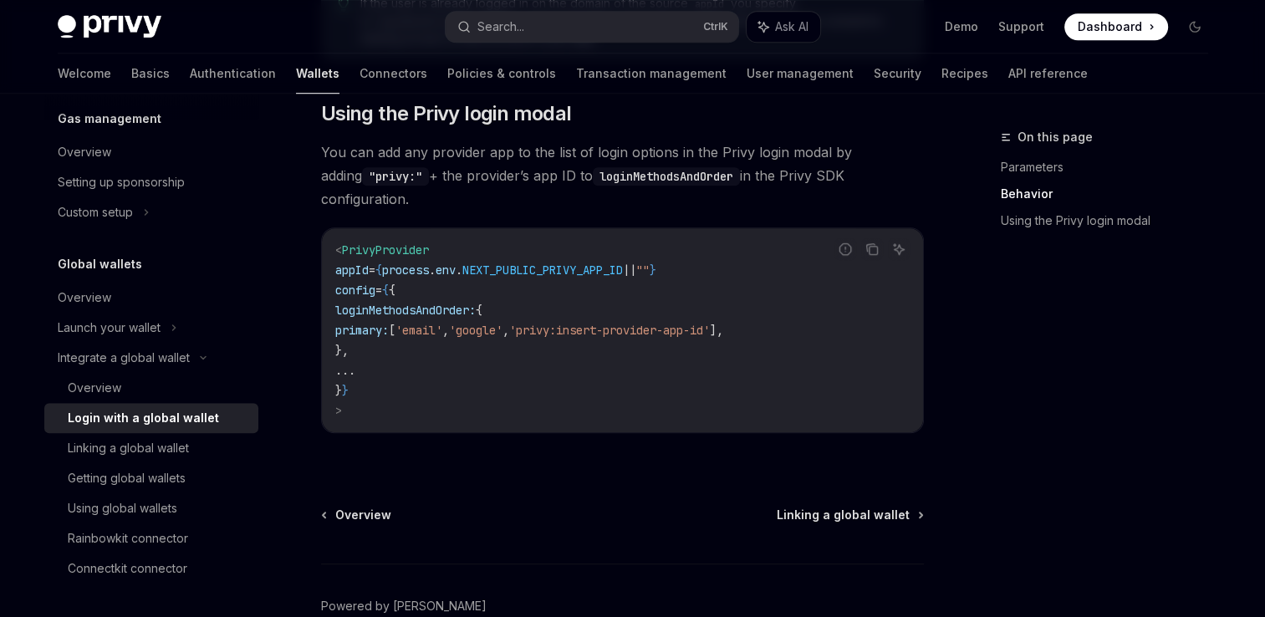
scroll to position [1289, 0]
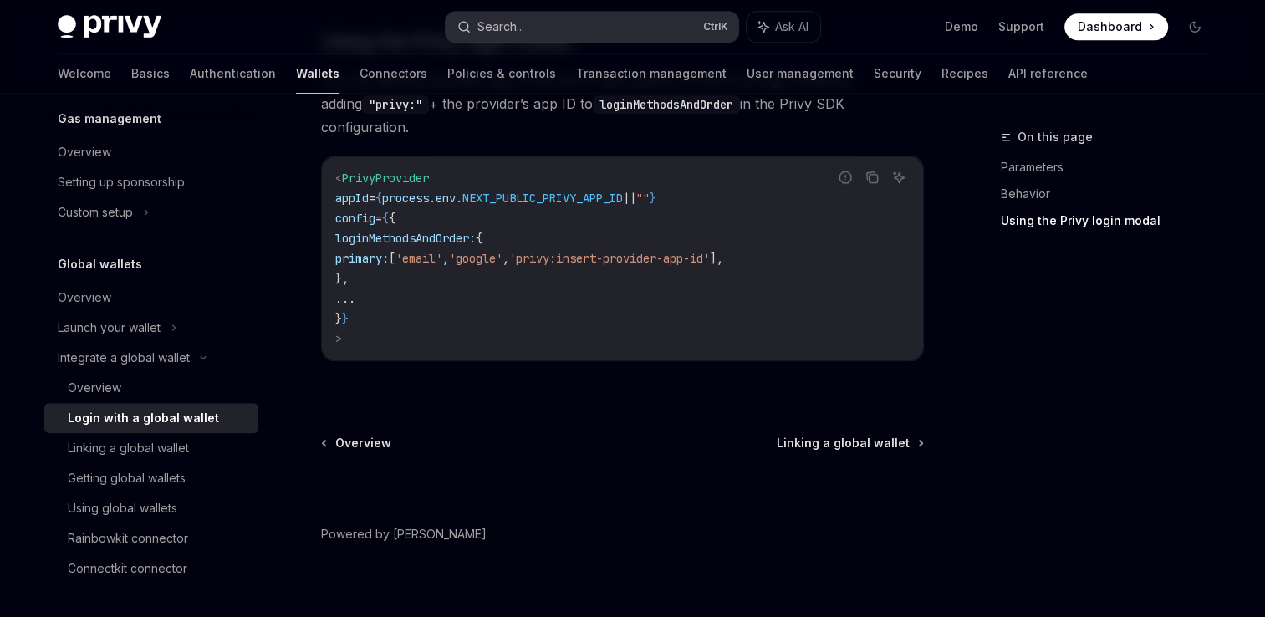
click at [556, 22] on button "Search... Ctrl K" at bounding box center [592, 27] width 293 height 30
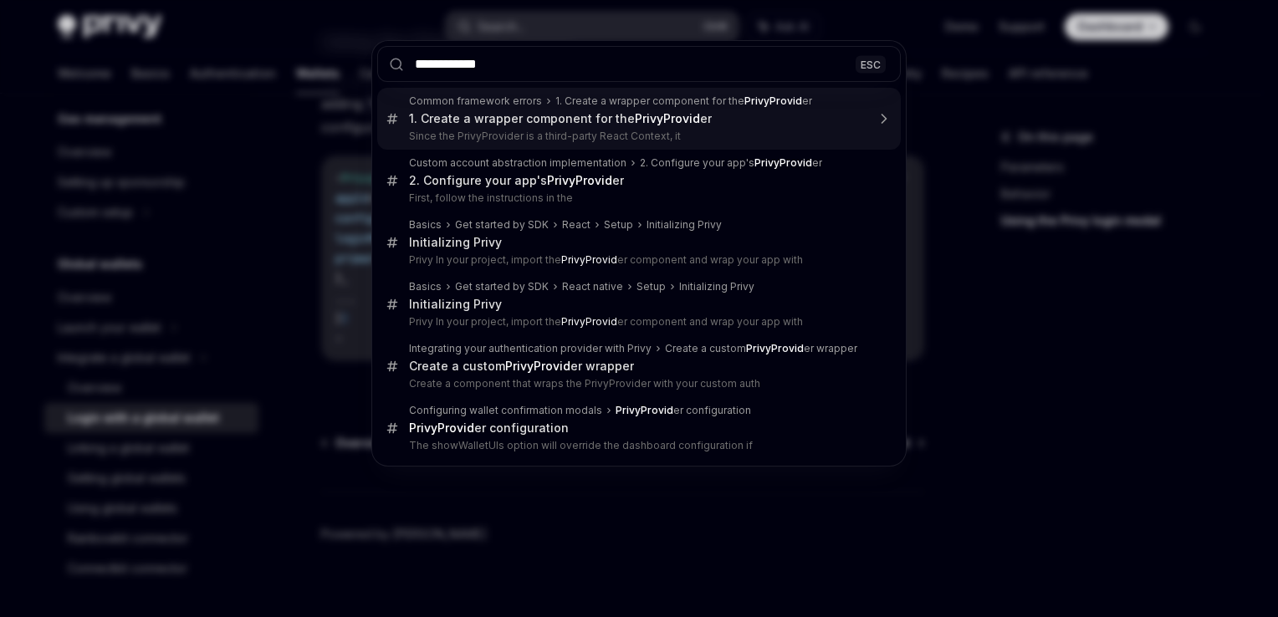
type input "**********"
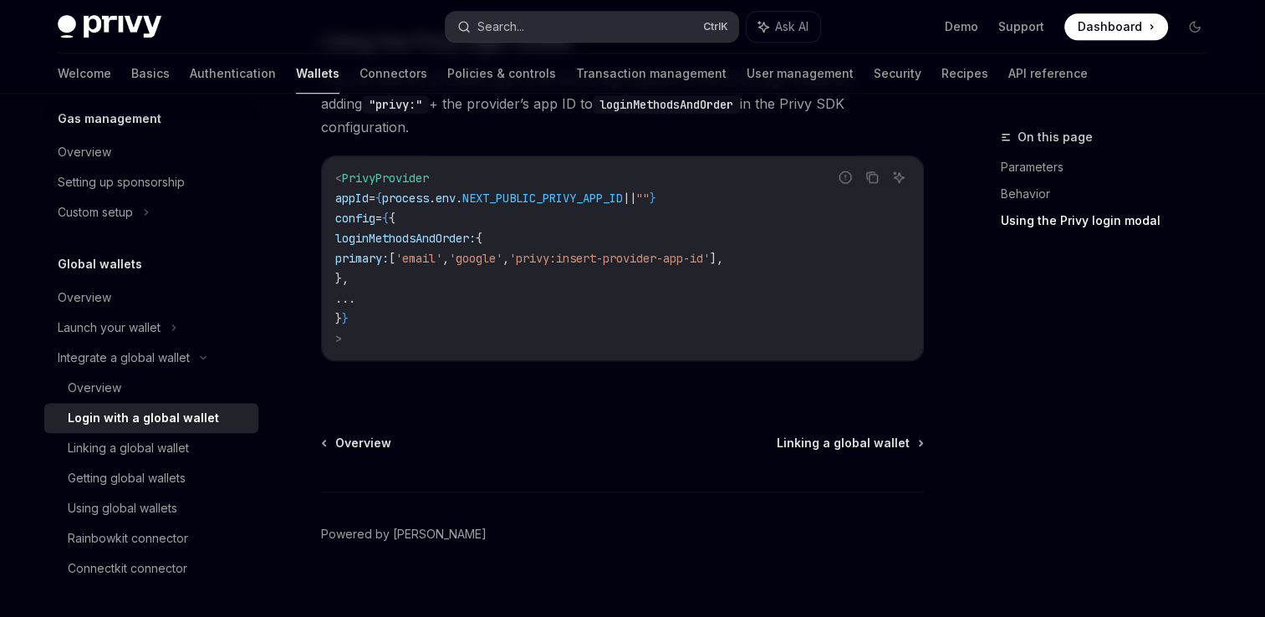
type textarea "*"
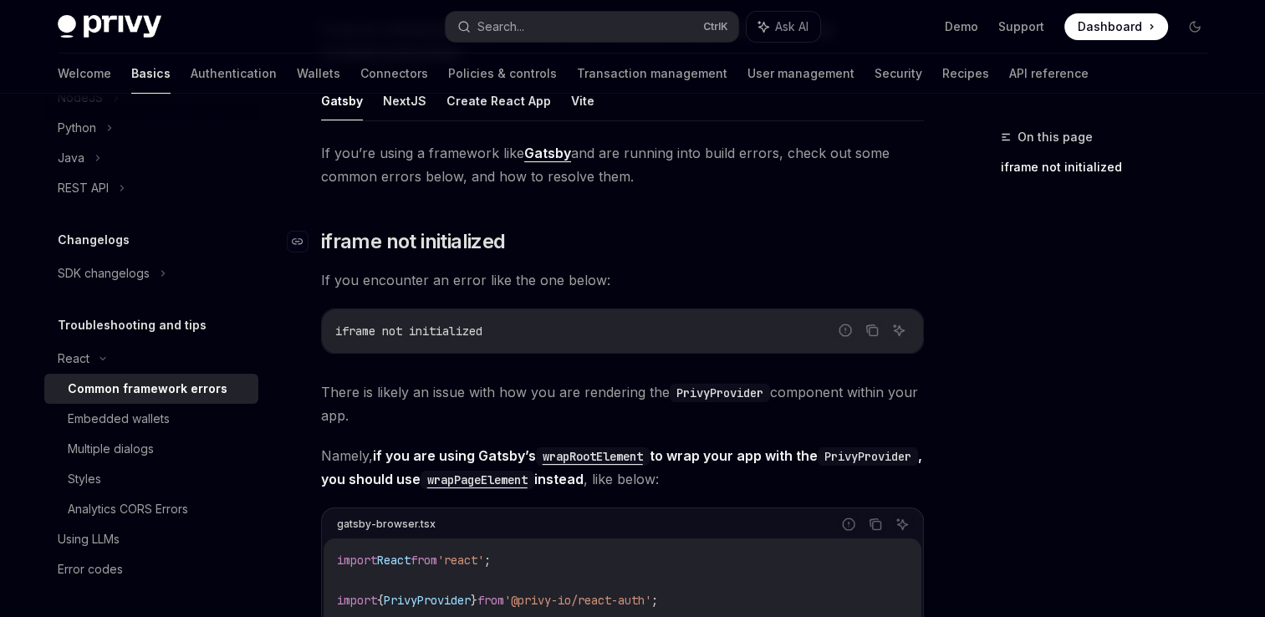
scroll to position [345, 0]
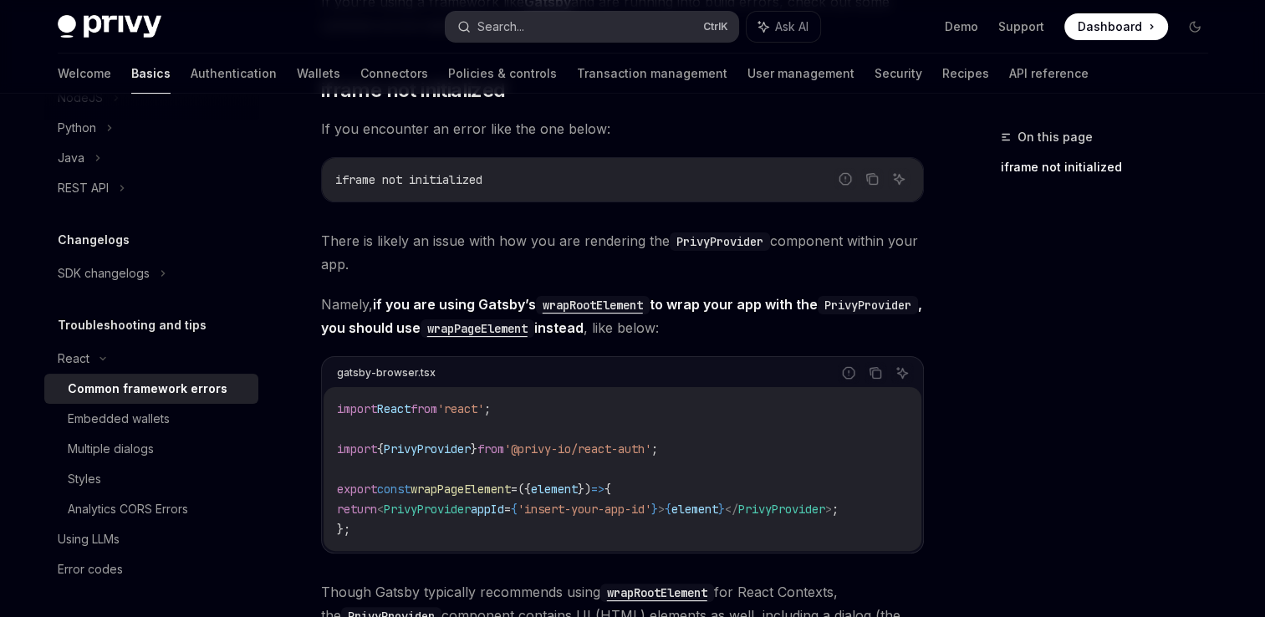
click at [606, 23] on button "Search... Ctrl K" at bounding box center [592, 27] width 293 height 30
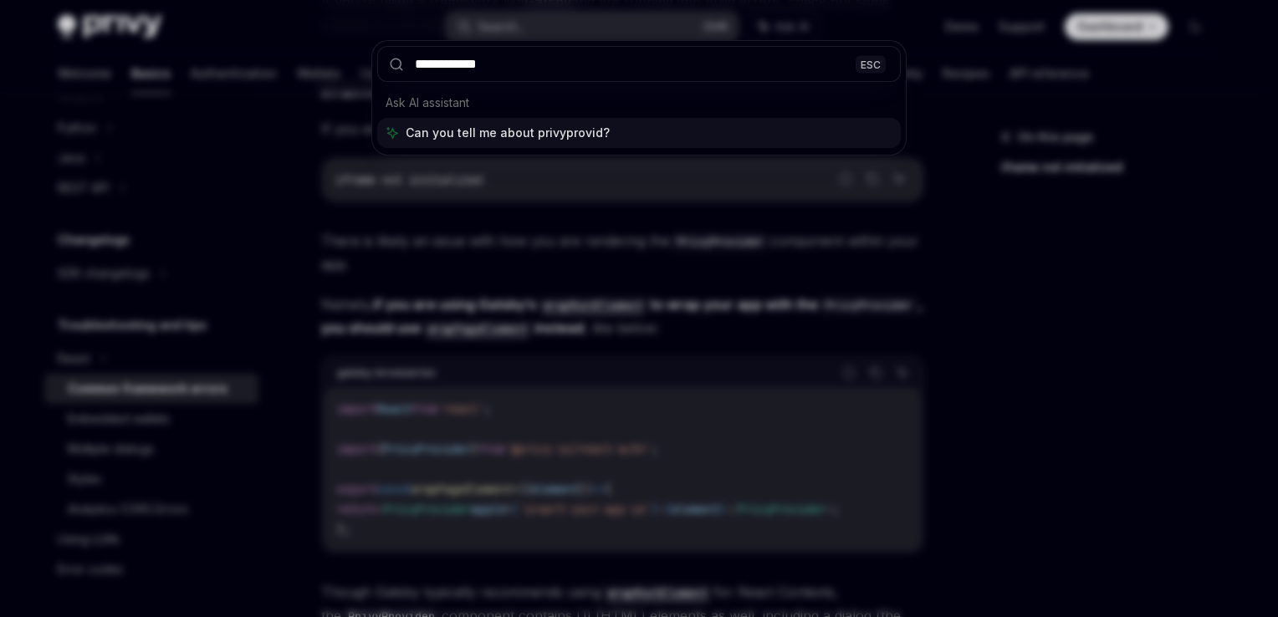
type input "**********"
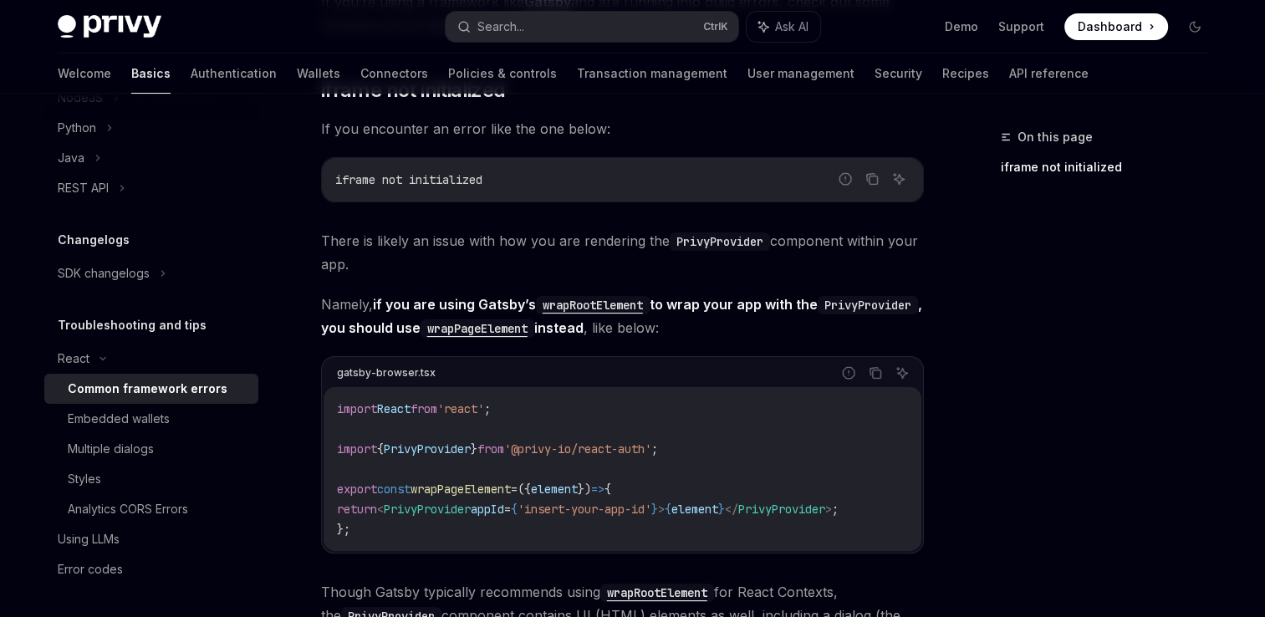
type textarea "*"
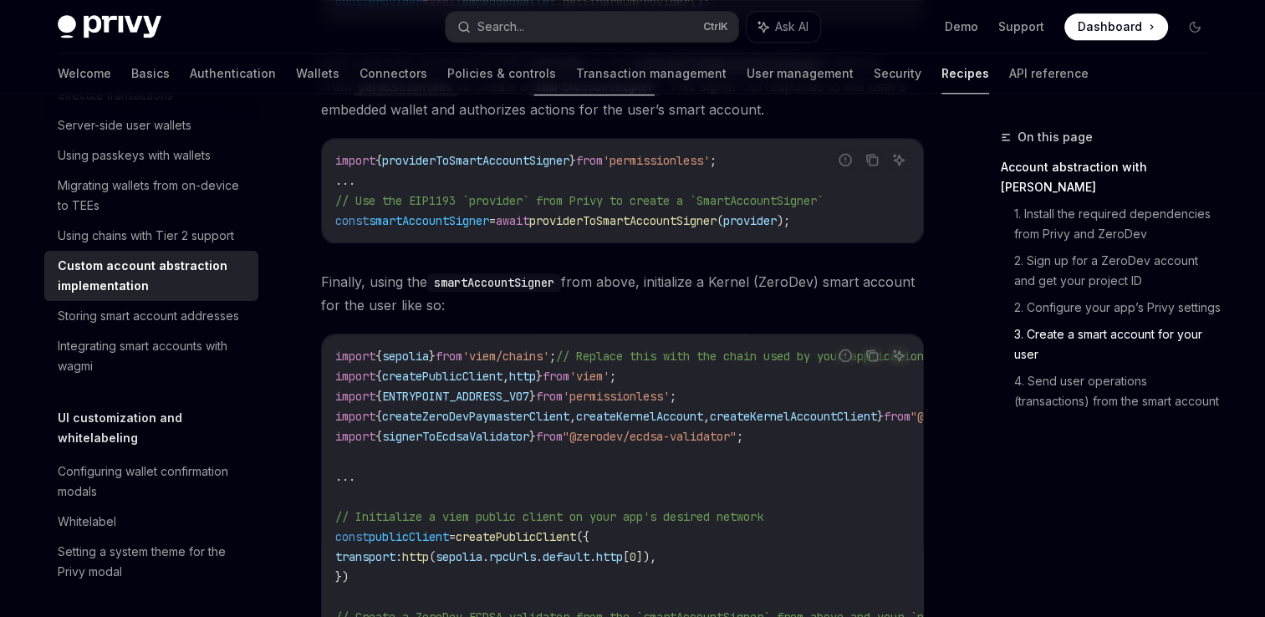
scroll to position [2030, 0]
